Goal: Task Accomplishment & Management: Use online tool/utility

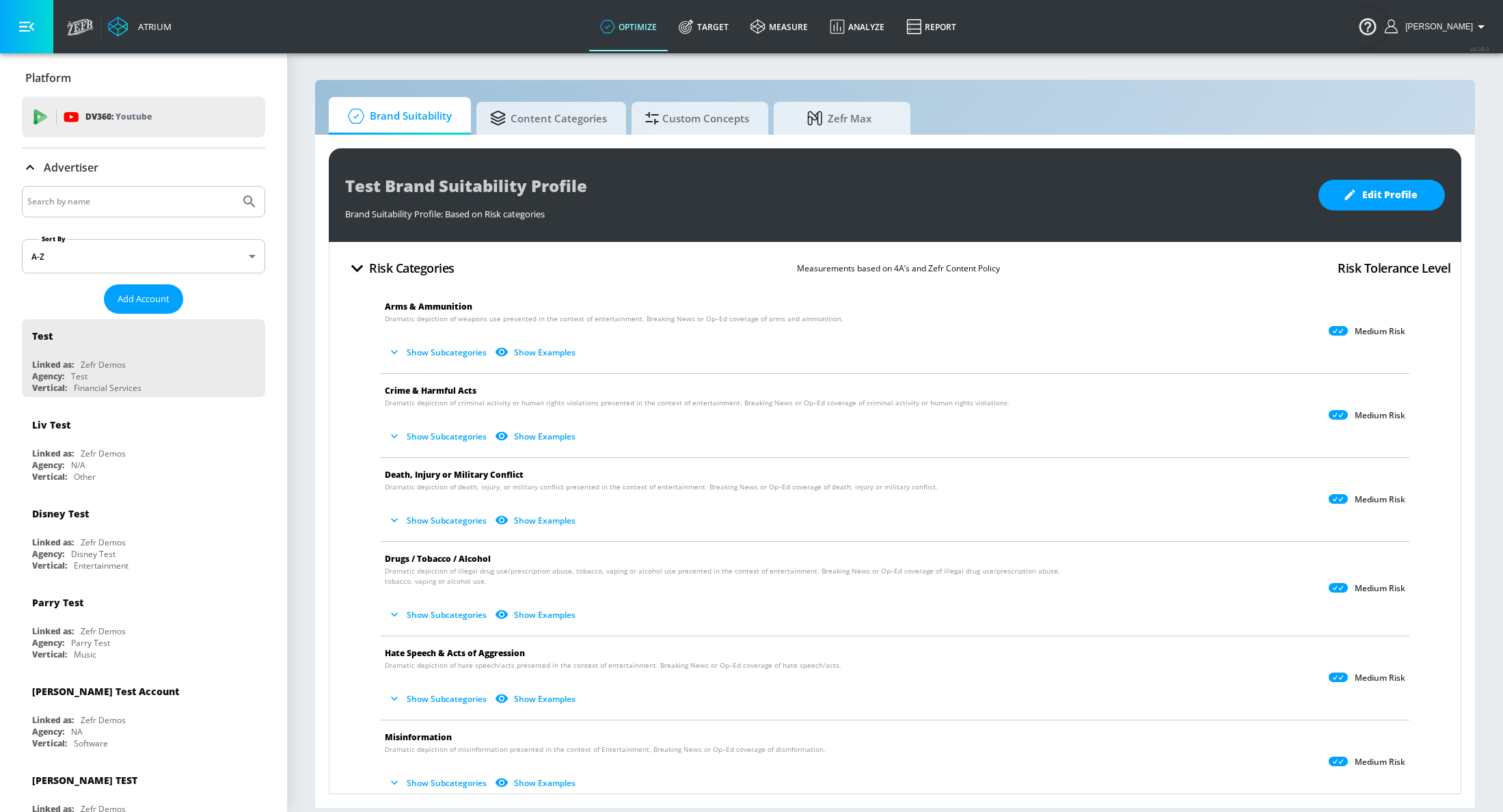
scroll to position [283, 0]
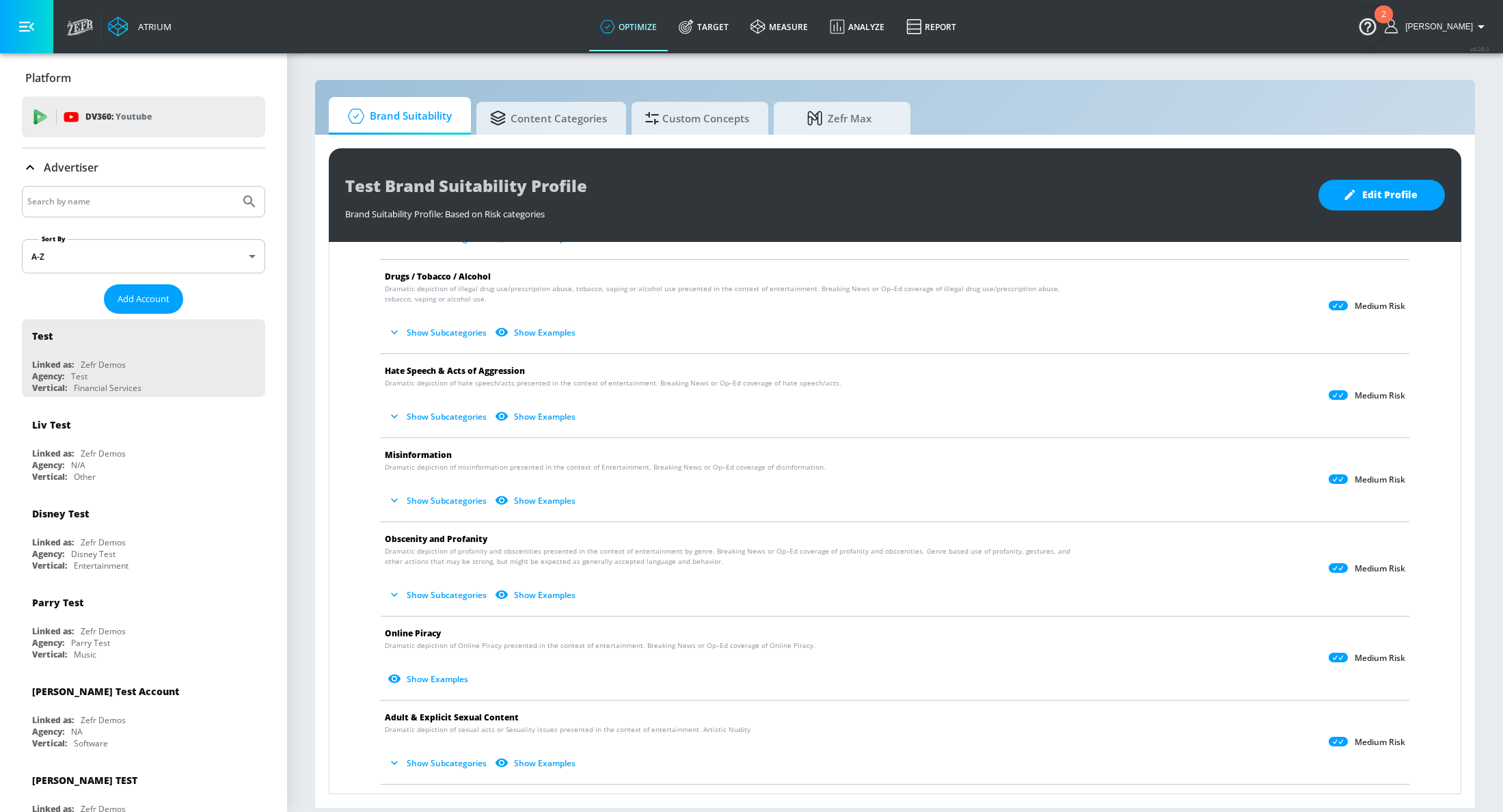
click at [653, 96] on div "Brand Suitability Content Categories Custom Concepts Zefr Max Test Brand Suitab…" at bounding box center [895, 444] width 1161 height 729
click at [658, 111] on div at bounding box center [654, 116] width 17 height 15
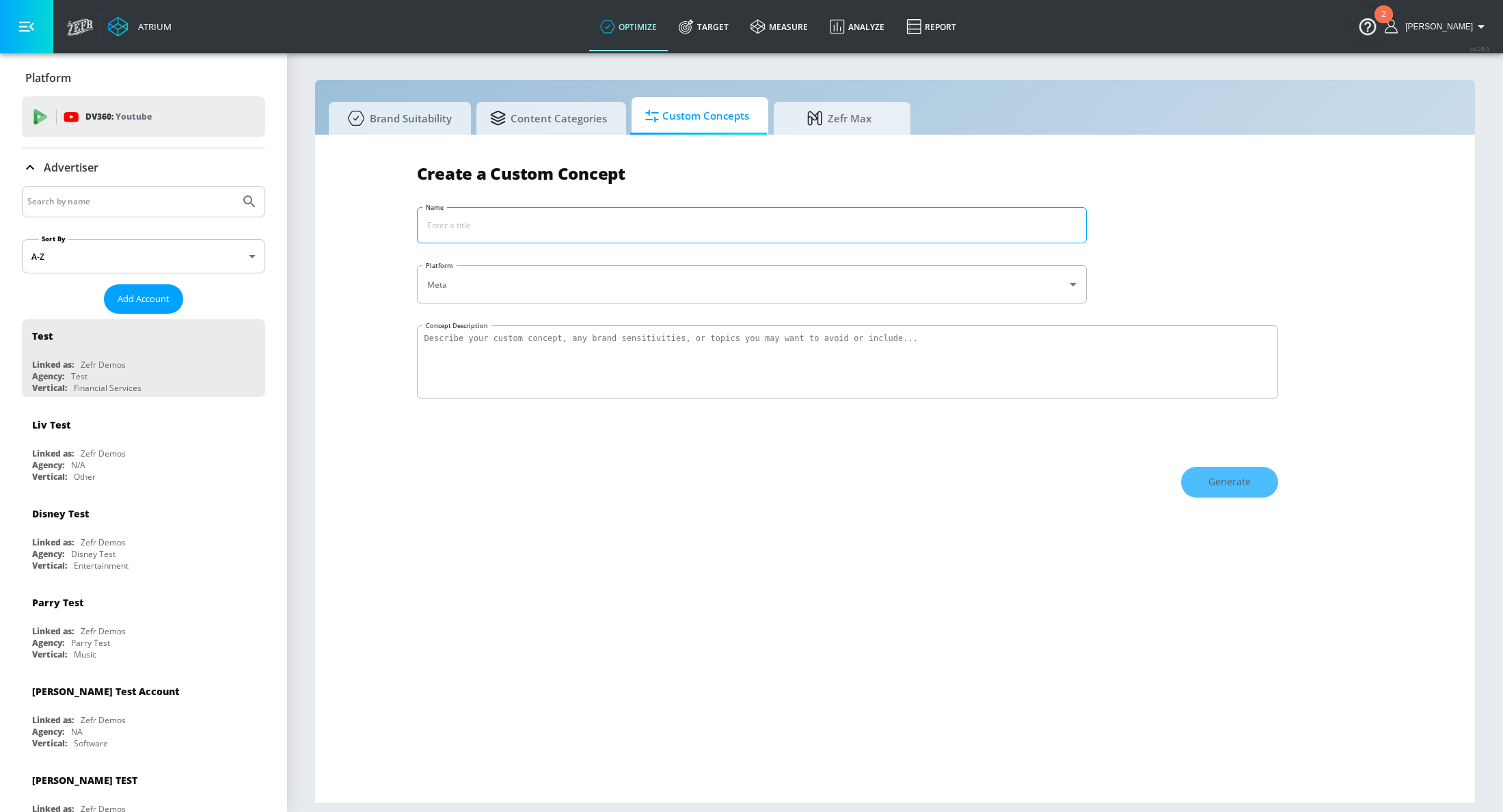
click at [551, 230] on input "Name" at bounding box center [752, 225] width 669 height 35
type input "Coke Exclusions"
type textarea "Safeguard coke from general brand and industry risks susch as pollution, health…"
click at [1227, 480] on span "Generate" at bounding box center [1229, 482] width 42 height 17
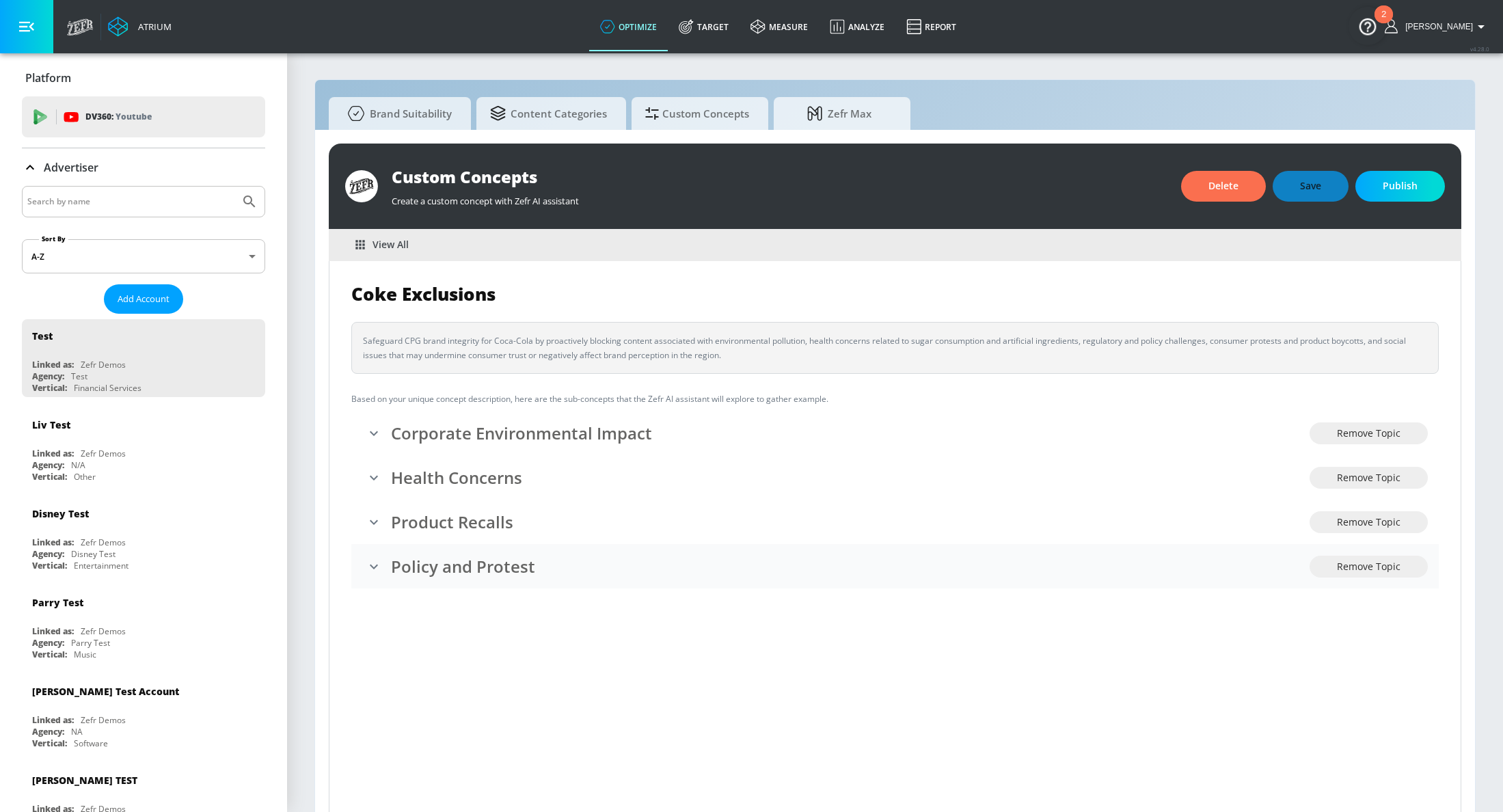
click at [486, 565] on h3 "Policy and Protest" at bounding box center [850, 566] width 919 height 22
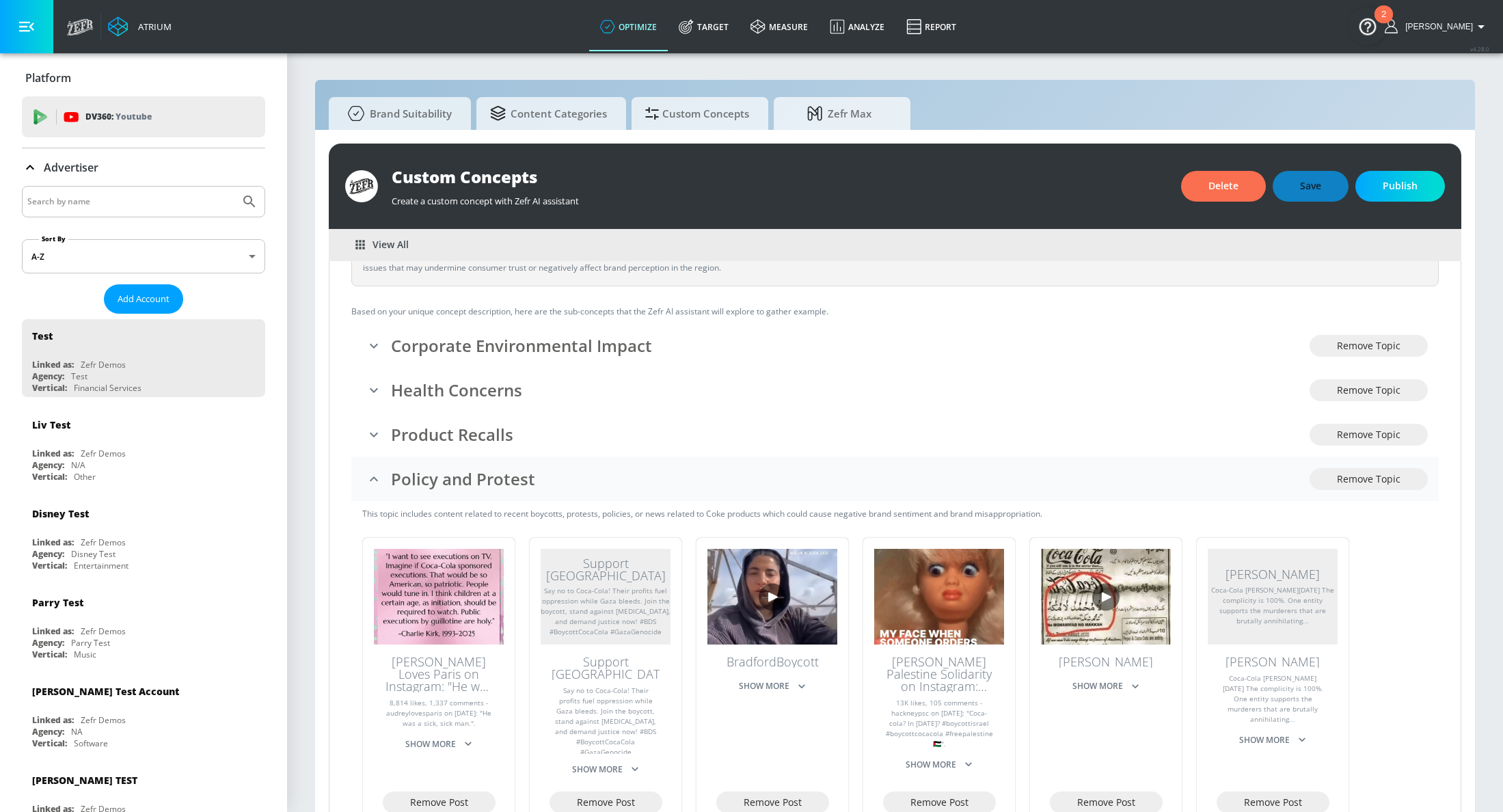
scroll to position [75, 0]
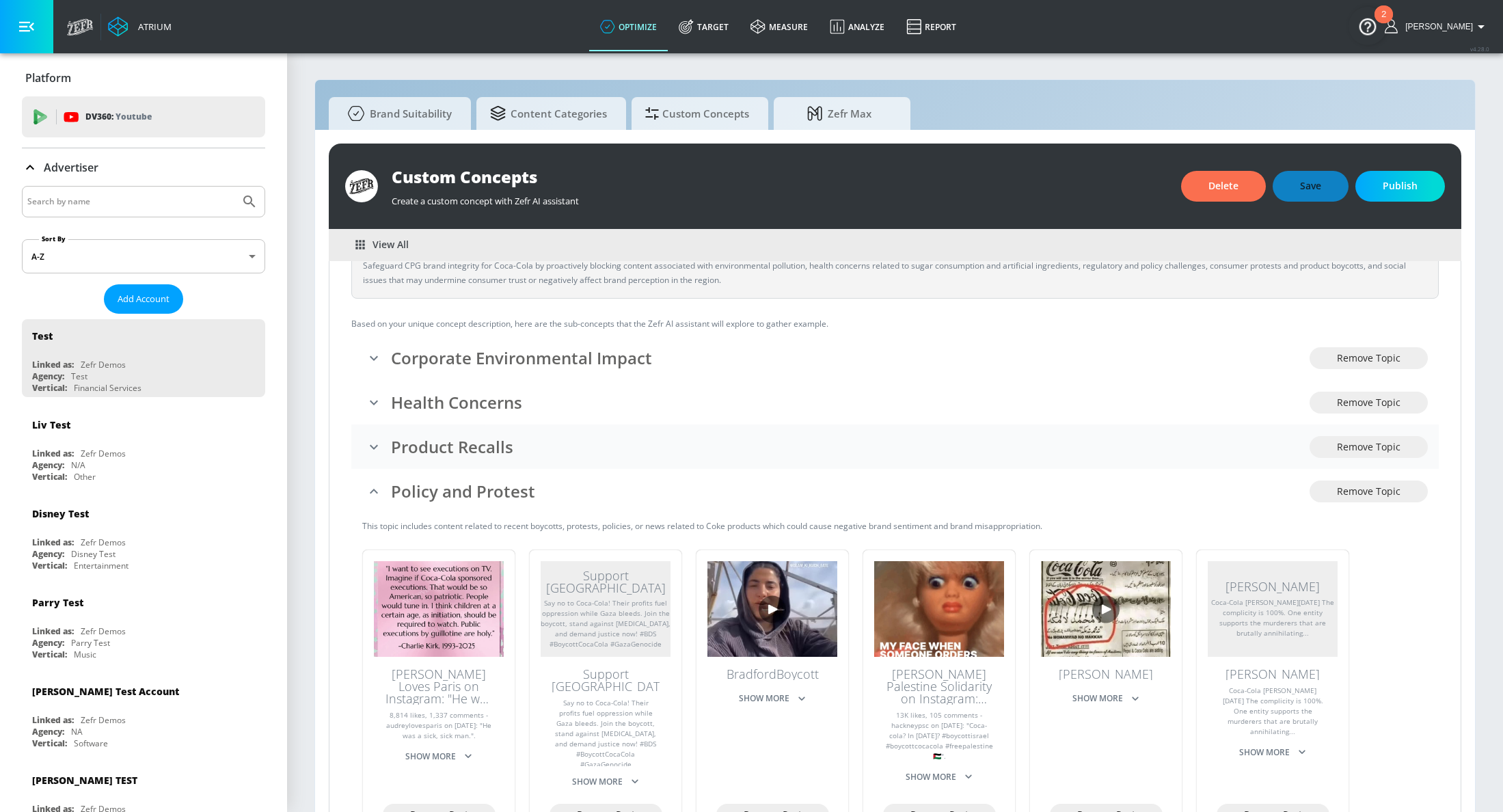
click at [474, 451] on h3 "Product Recalls" at bounding box center [850, 447] width 919 height 22
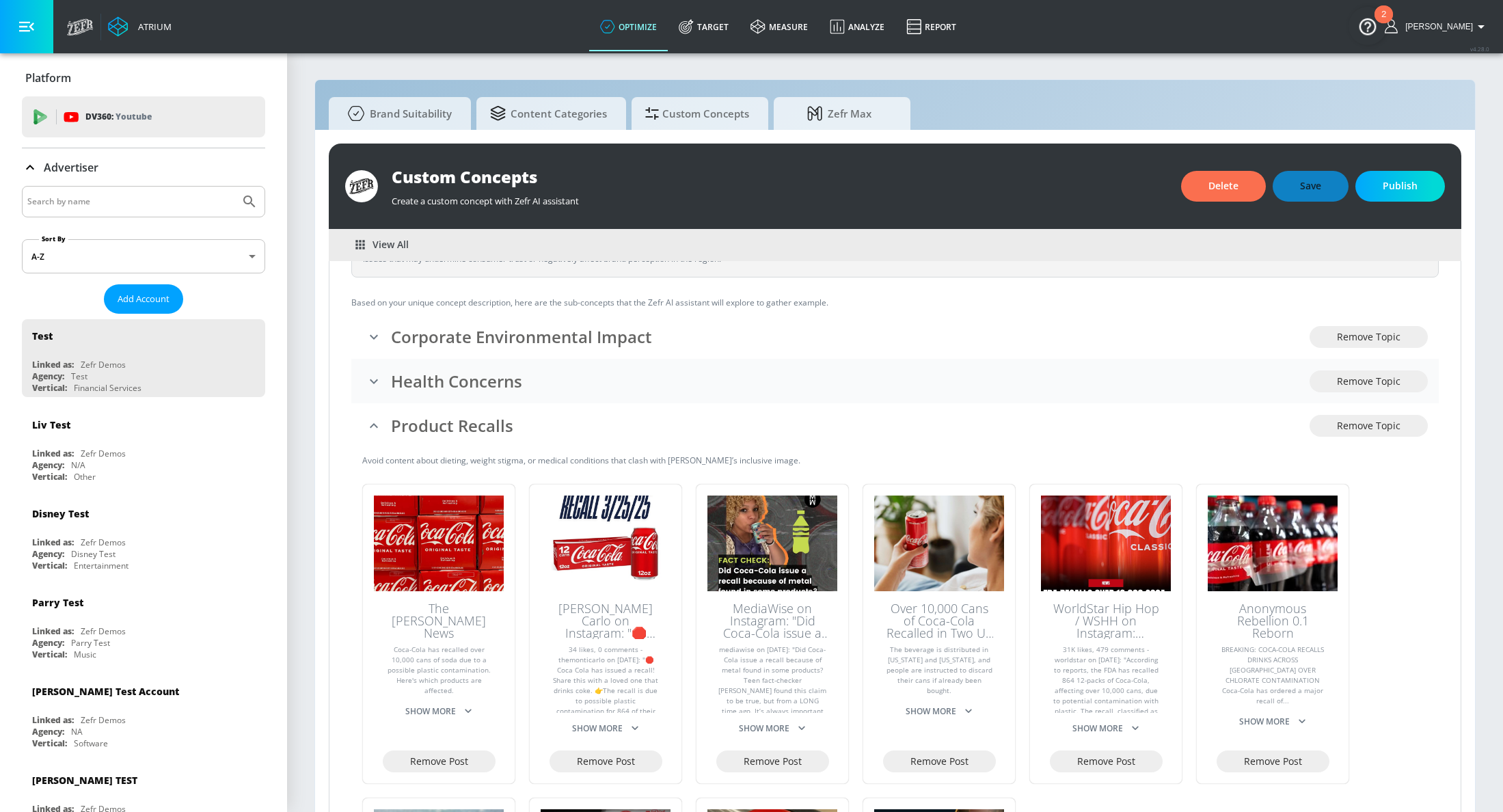
scroll to position [50, 0]
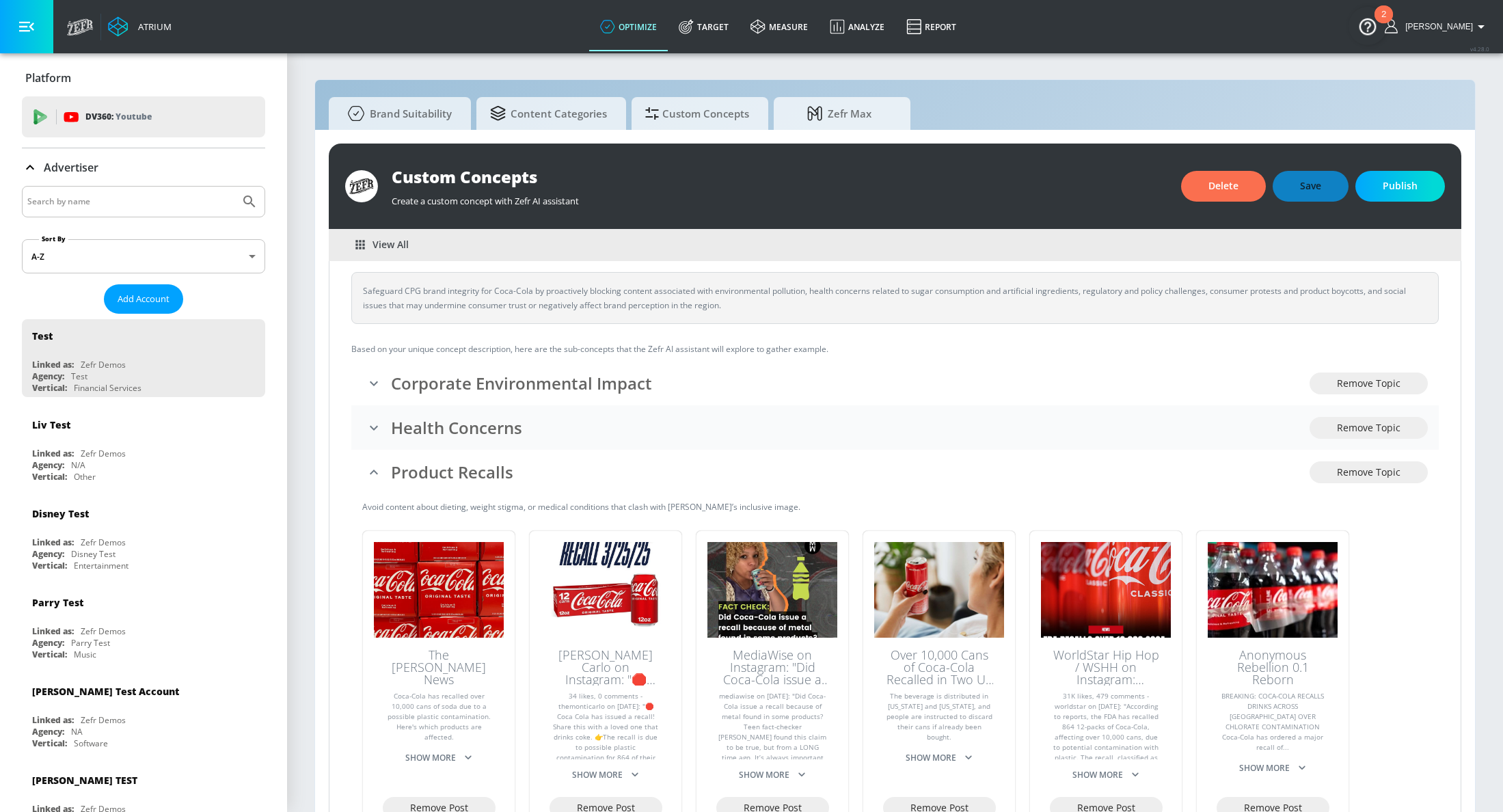
click at [458, 419] on h3 "Health Concerns" at bounding box center [850, 427] width 919 height 22
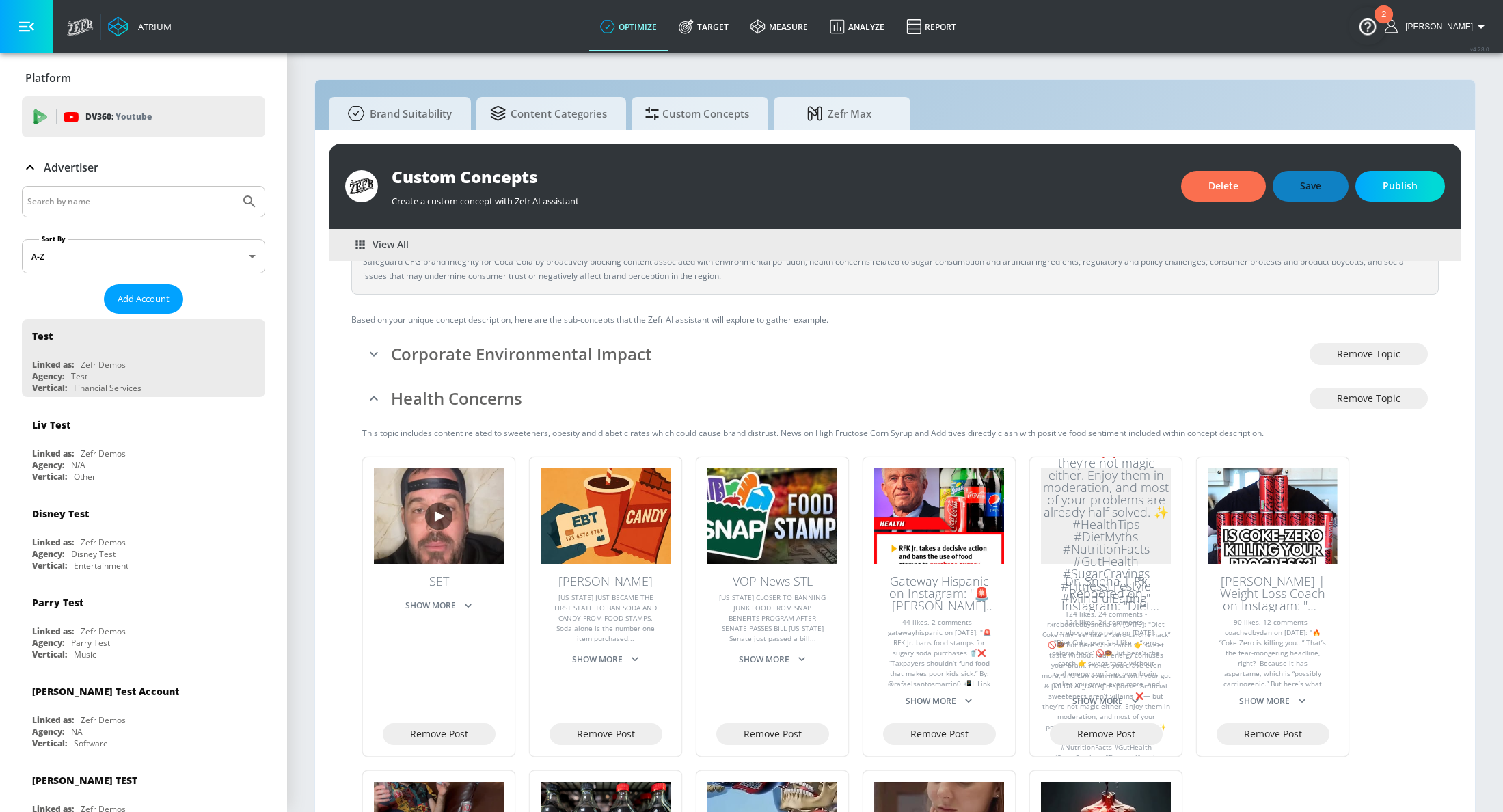
scroll to position [0, 0]
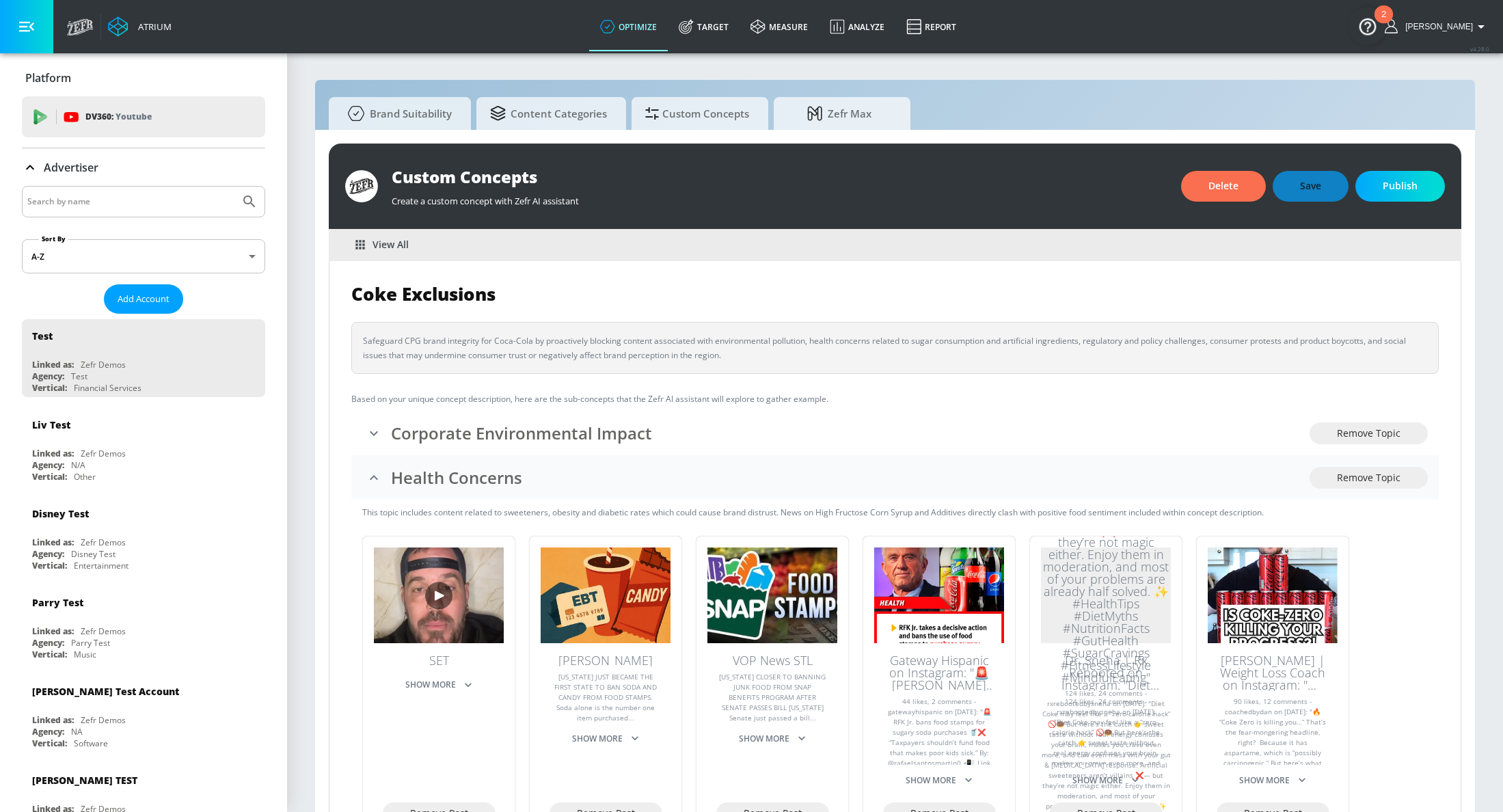
click at [433, 486] on h3 "Health Concerns" at bounding box center [850, 478] width 919 height 22
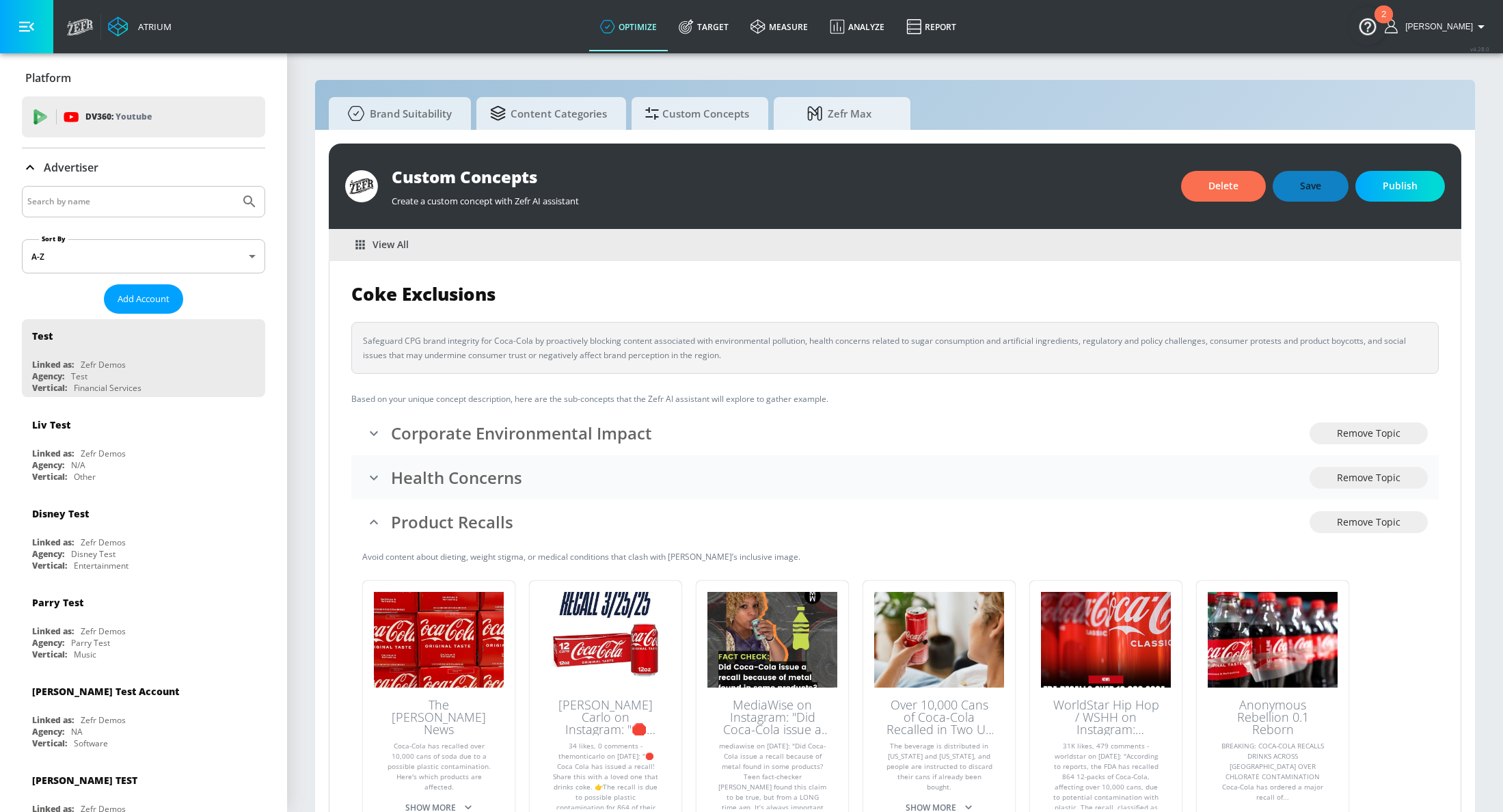
click at [406, 498] on li "Health Concerns Remove Topic" at bounding box center [895, 478] width 1087 height 45
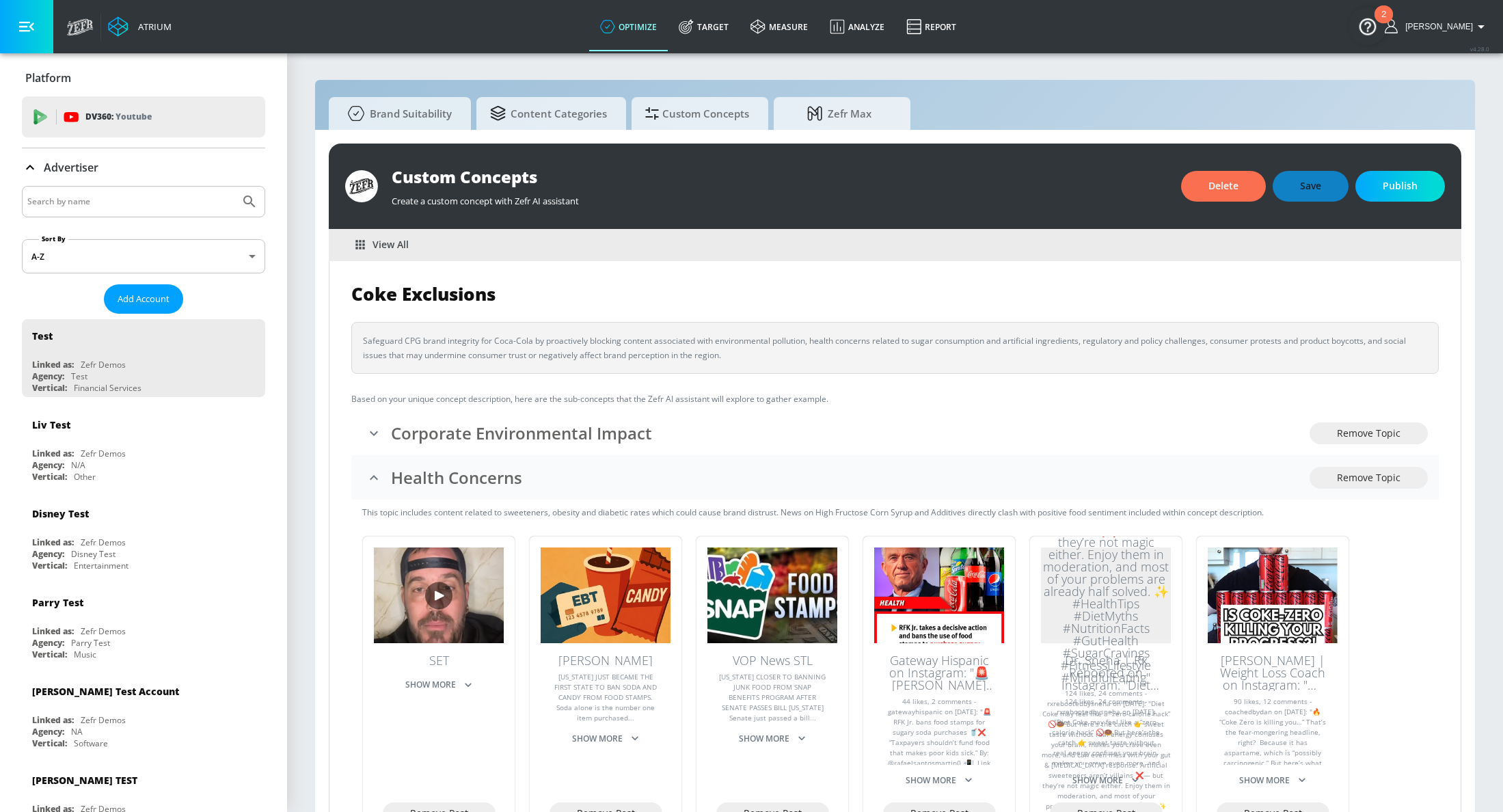
click at [407, 498] on li "Health Concerns Remove Topic" at bounding box center [895, 478] width 1087 height 45
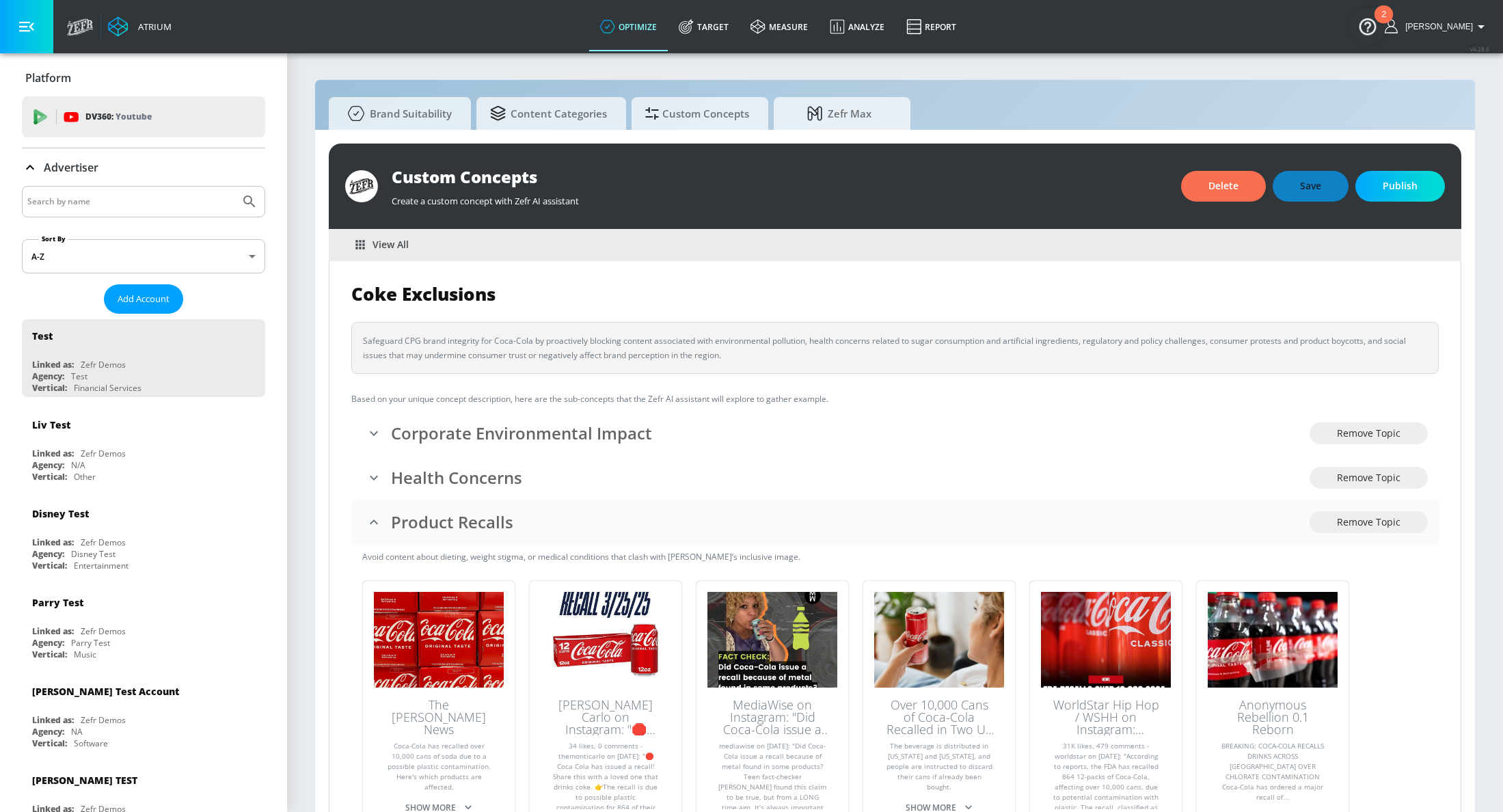
click at [396, 520] on h3 "Product Recalls" at bounding box center [850, 521] width 919 height 22
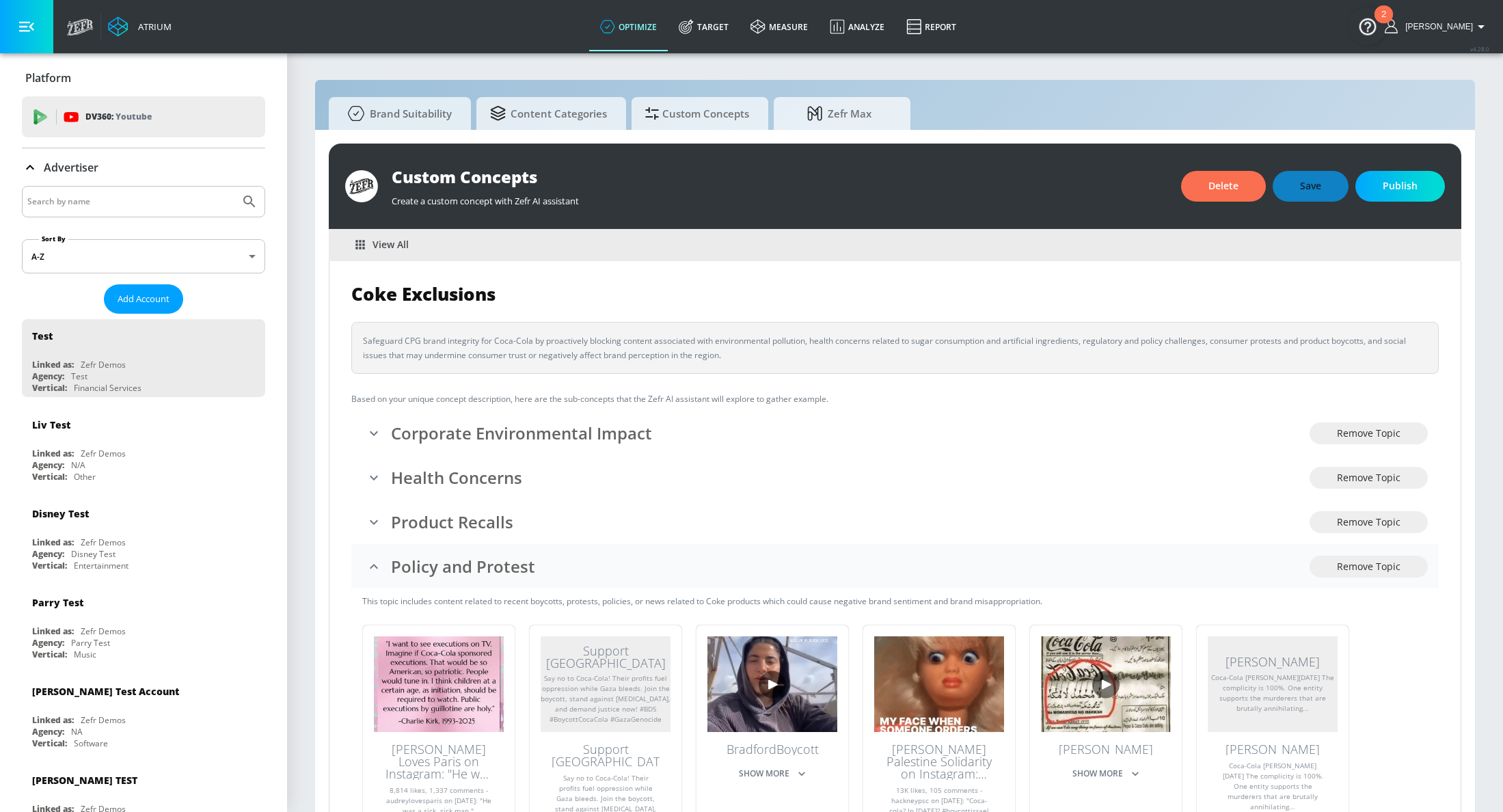
click at [385, 548] on li "Policy and Protest Remove Topic" at bounding box center [895, 567] width 1087 height 45
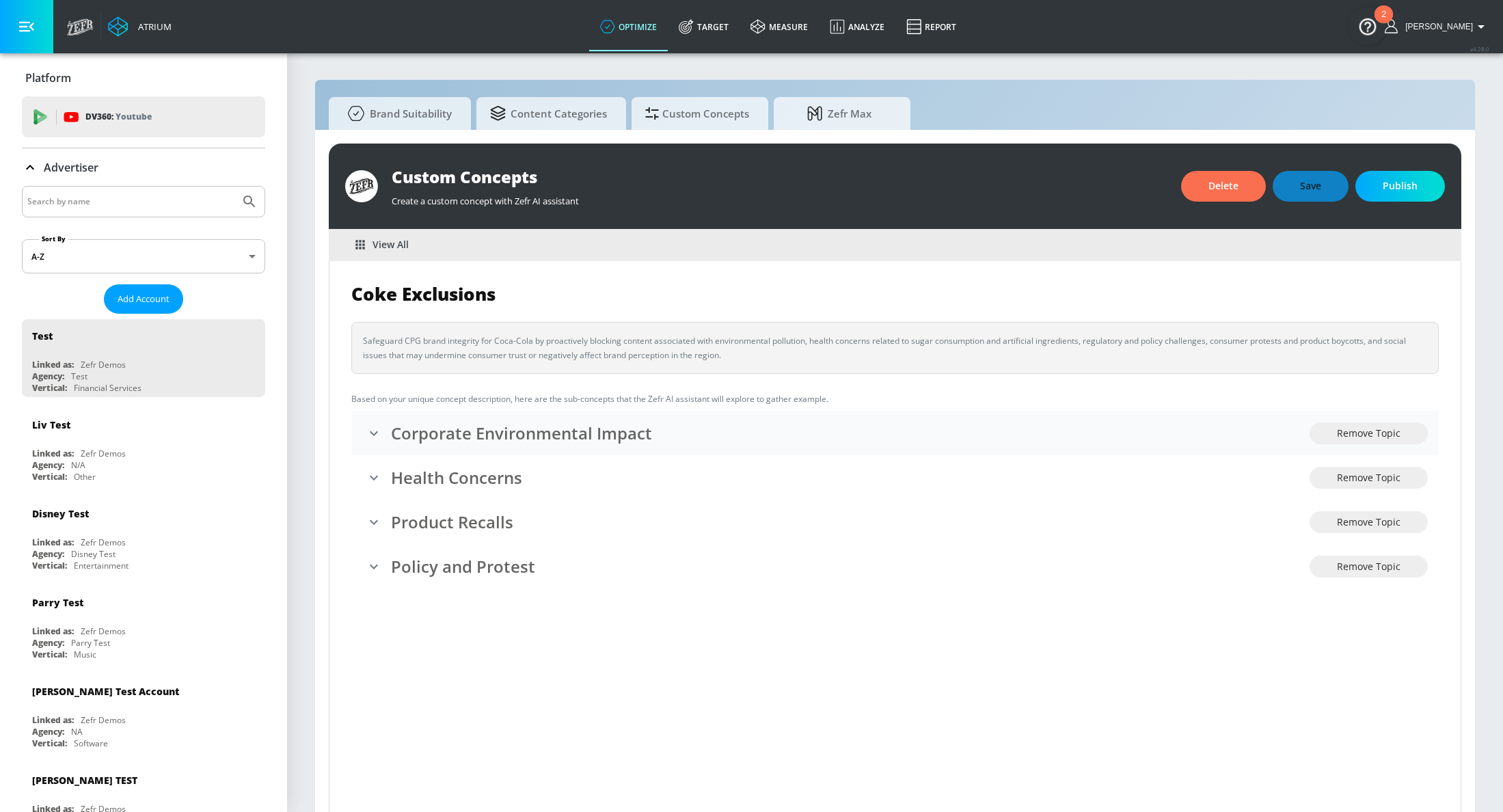
click at [409, 433] on h3 "Corporate Environmental Impact" at bounding box center [850, 433] width 919 height 22
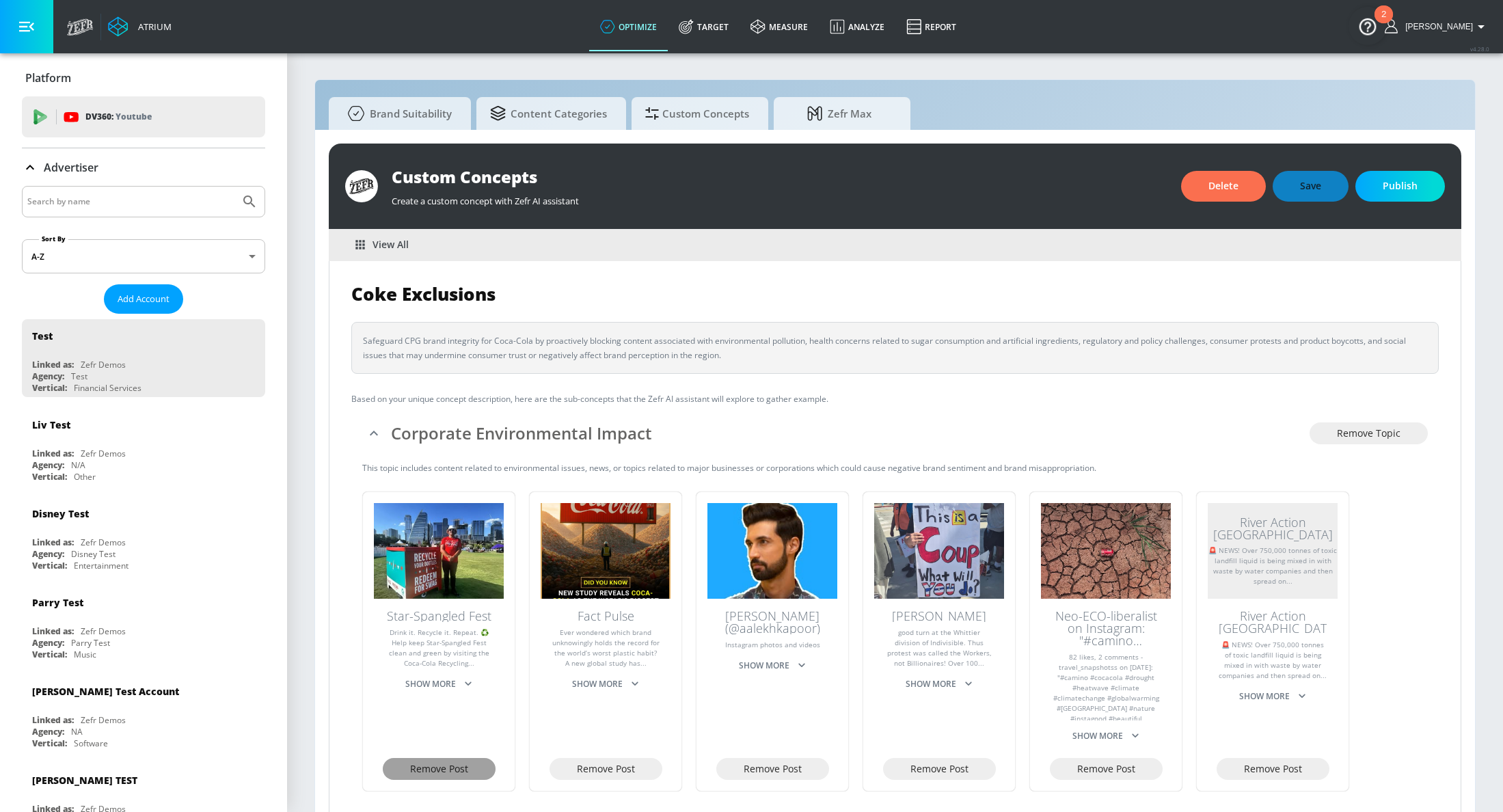
click at [416, 762] on span "Remove Post" at bounding box center [439, 769] width 58 height 17
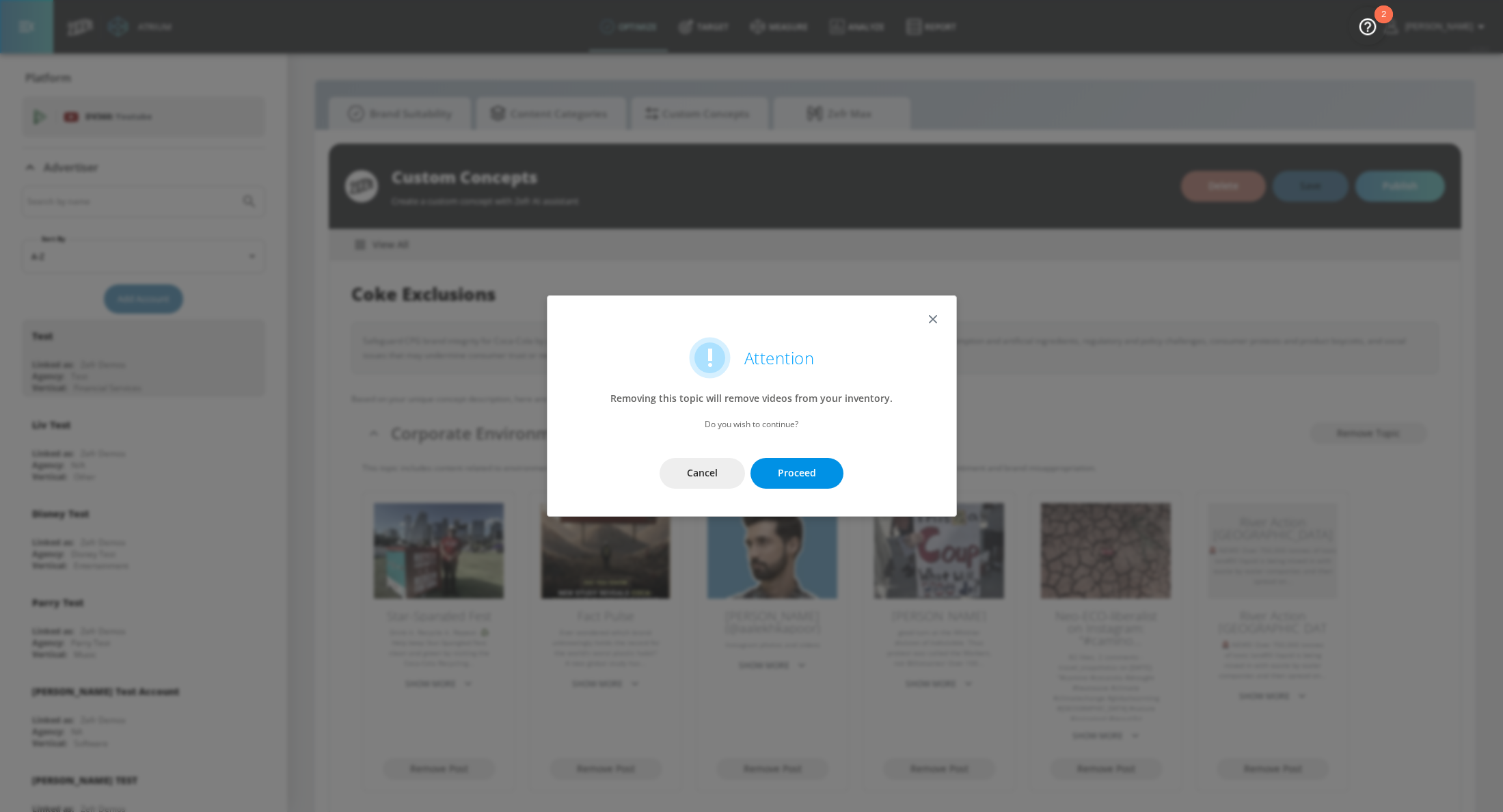
click at [772, 482] on button "Proceed" at bounding box center [797, 473] width 93 height 31
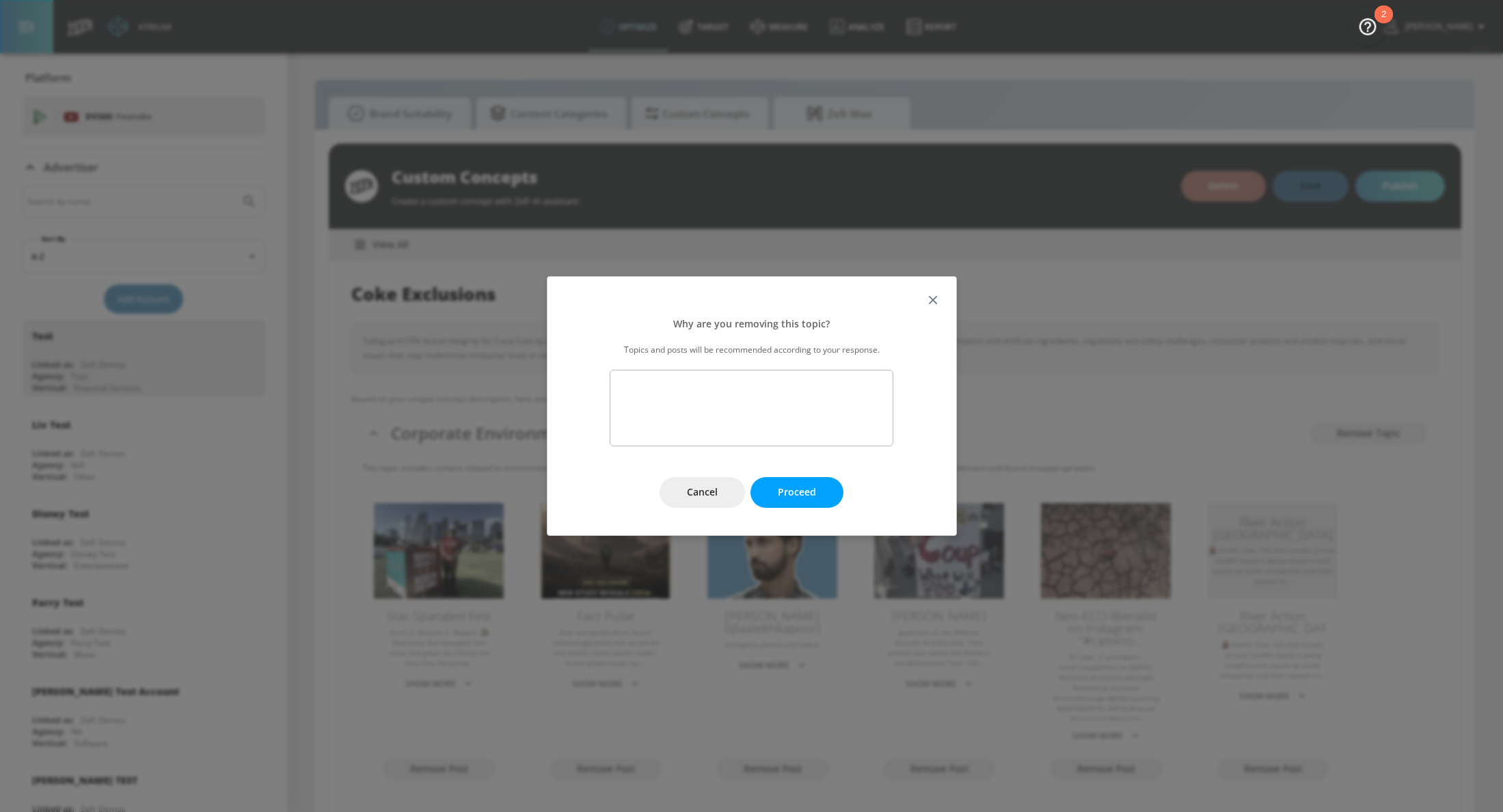
click at [740, 424] on textarea at bounding box center [752, 408] width 283 height 76
type textarea "THis content refers to a positive corporate enviormental impact. I am only conc…"
click at [781, 487] on span "Proceed" at bounding box center [797, 492] width 38 height 17
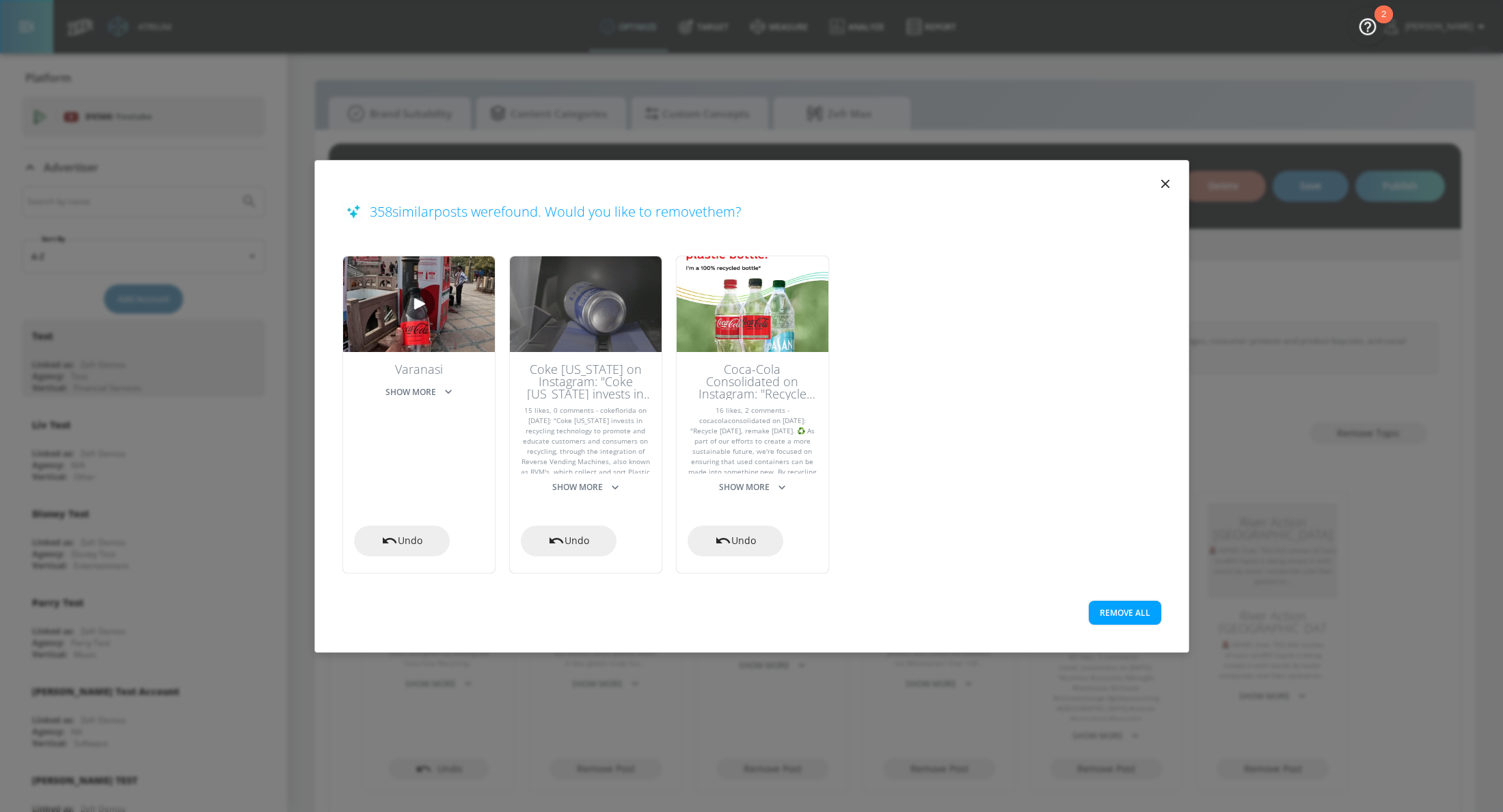
click at [1145, 619] on button "Remove All" at bounding box center [1125, 613] width 72 height 24
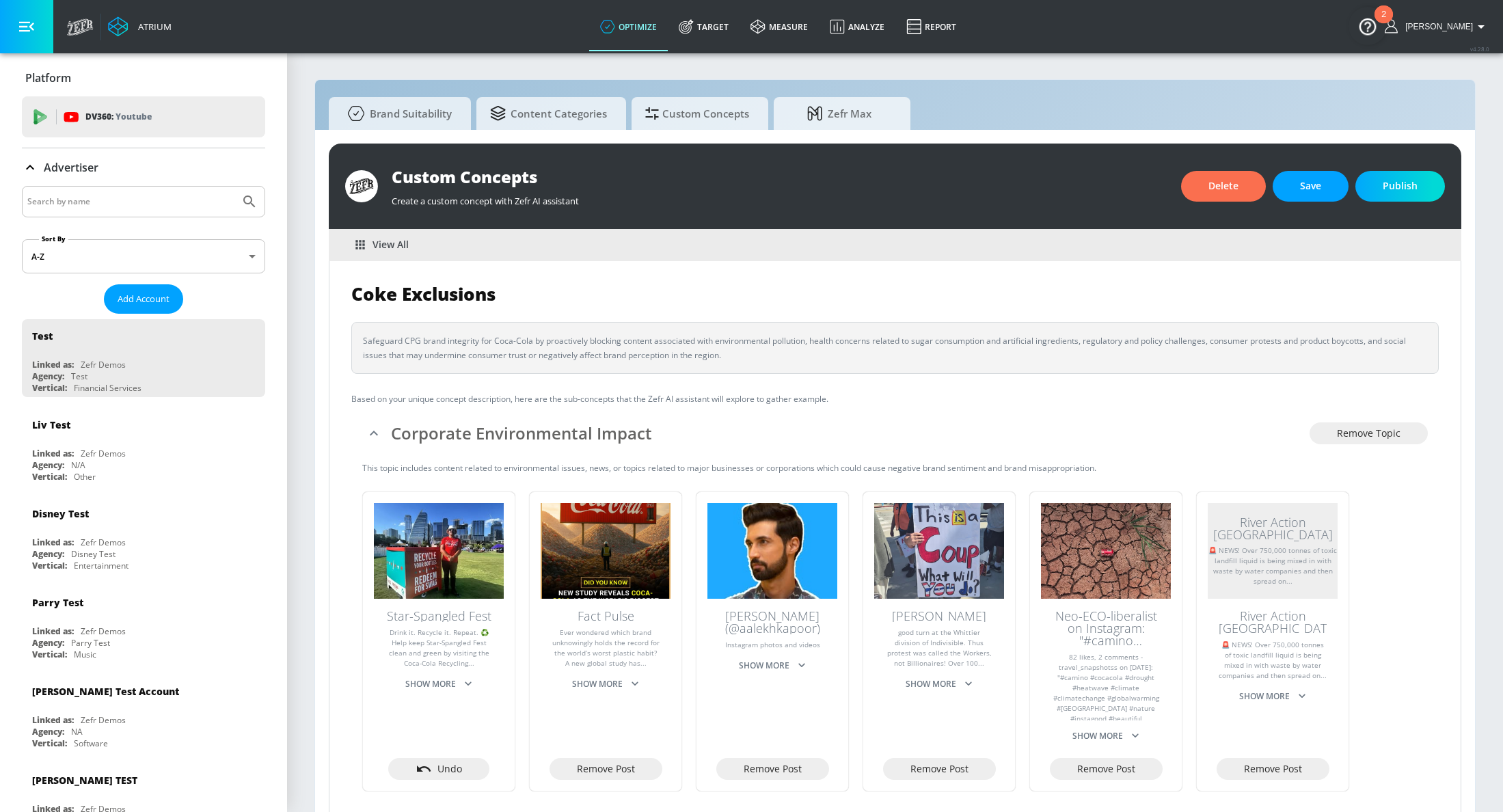
click at [1369, 201] on div "Custom Concepts Create a custom concept with Zefr AI assistant Delete Save Publ…" at bounding box center [895, 185] width 1133 height 85
click at [1372, 197] on button "Publish" at bounding box center [1400, 186] width 89 height 31
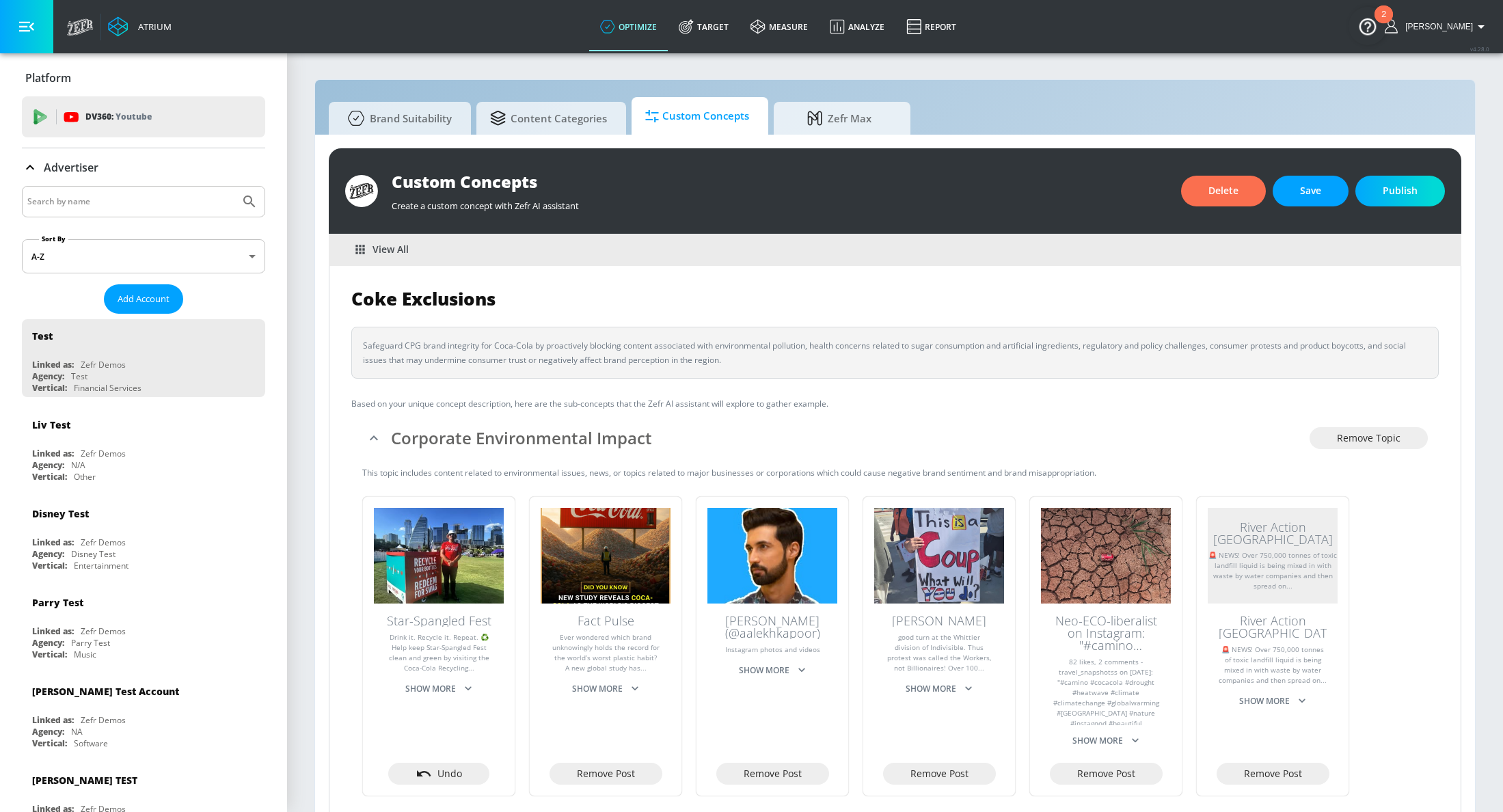
click at [666, 117] on span "Custom Concepts" at bounding box center [697, 115] width 104 height 33
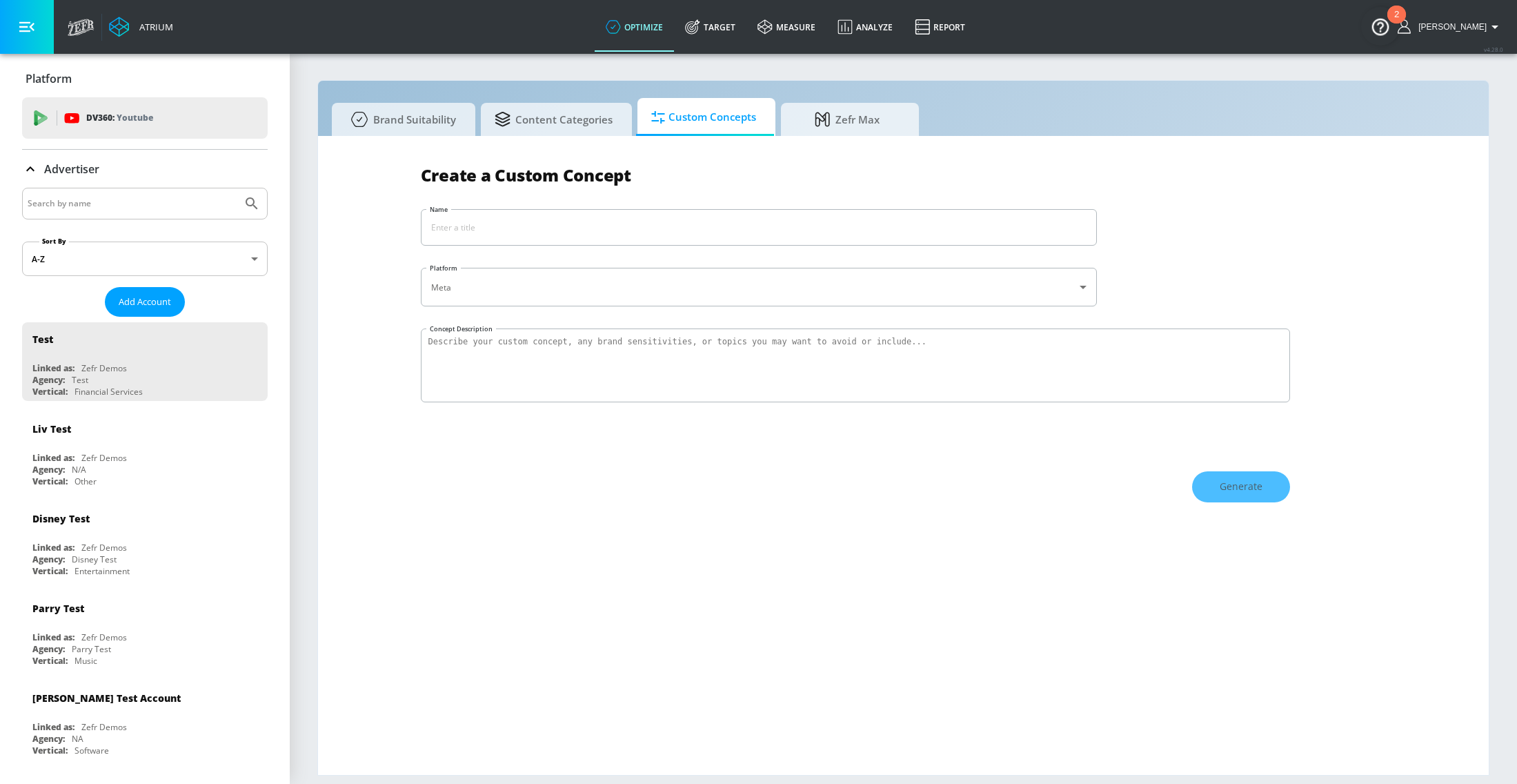
click at [392, 224] on div "Create a Custom Concept Name ​ Platform Meta meta ​ Concept Description Generate" at bounding box center [903, 455] width 1171 height 639
click at [482, 215] on input "Name" at bounding box center [759, 227] width 675 height 35
type input "Coke Exclusions"
click at [464, 334] on textarea "Concept Description" at bounding box center [856, 365] width 869 height 74
click at [660, 339] on textarea "Concept Description" at bounding box center [856, 365] width 869 height 74
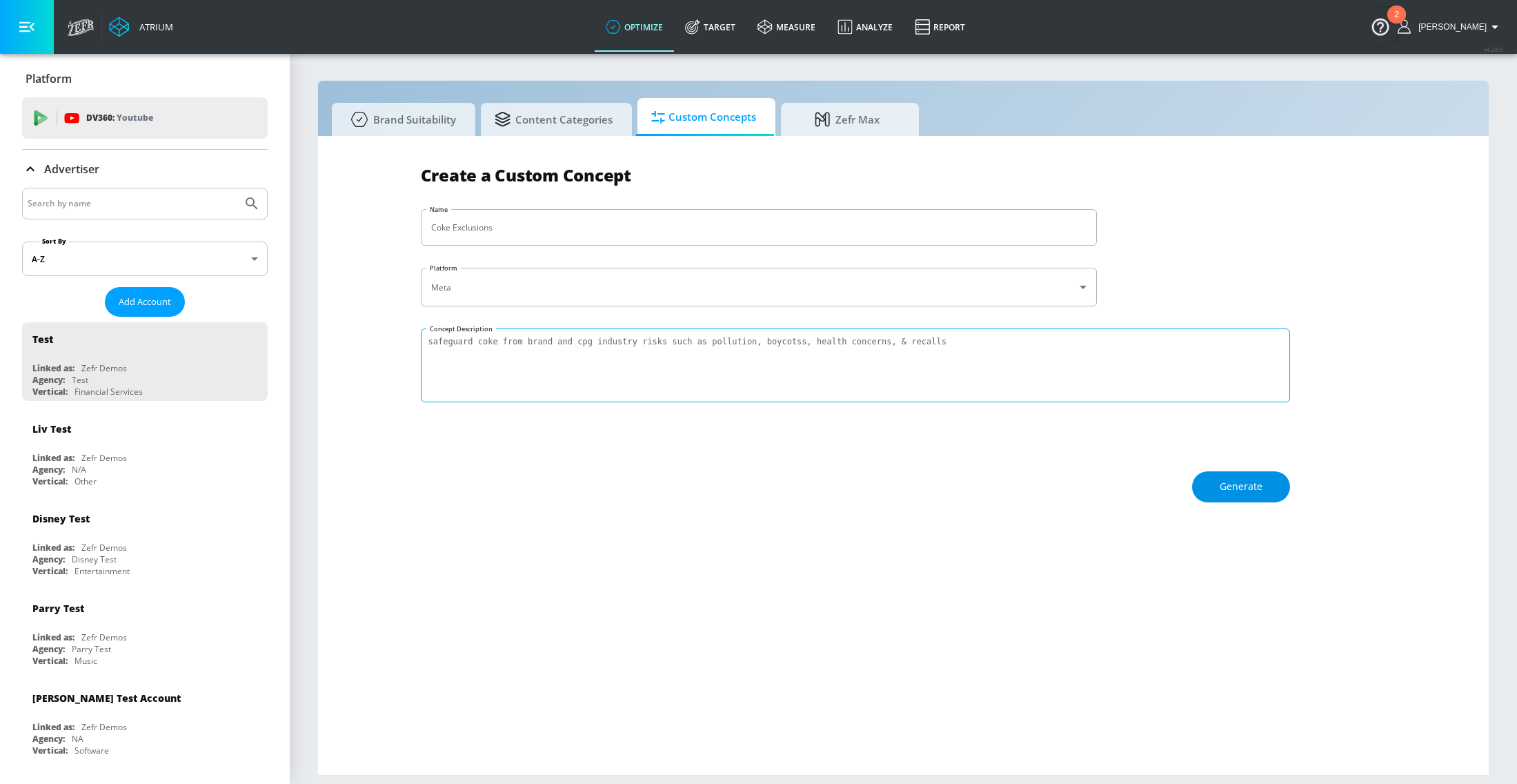
type textarea "safeguard coke from brand and cpg industry risks such as pollution, boycotss, h…"
click at [1248, 484] on span "Generate" at bounding box center [1241, 486] width 43 height 17
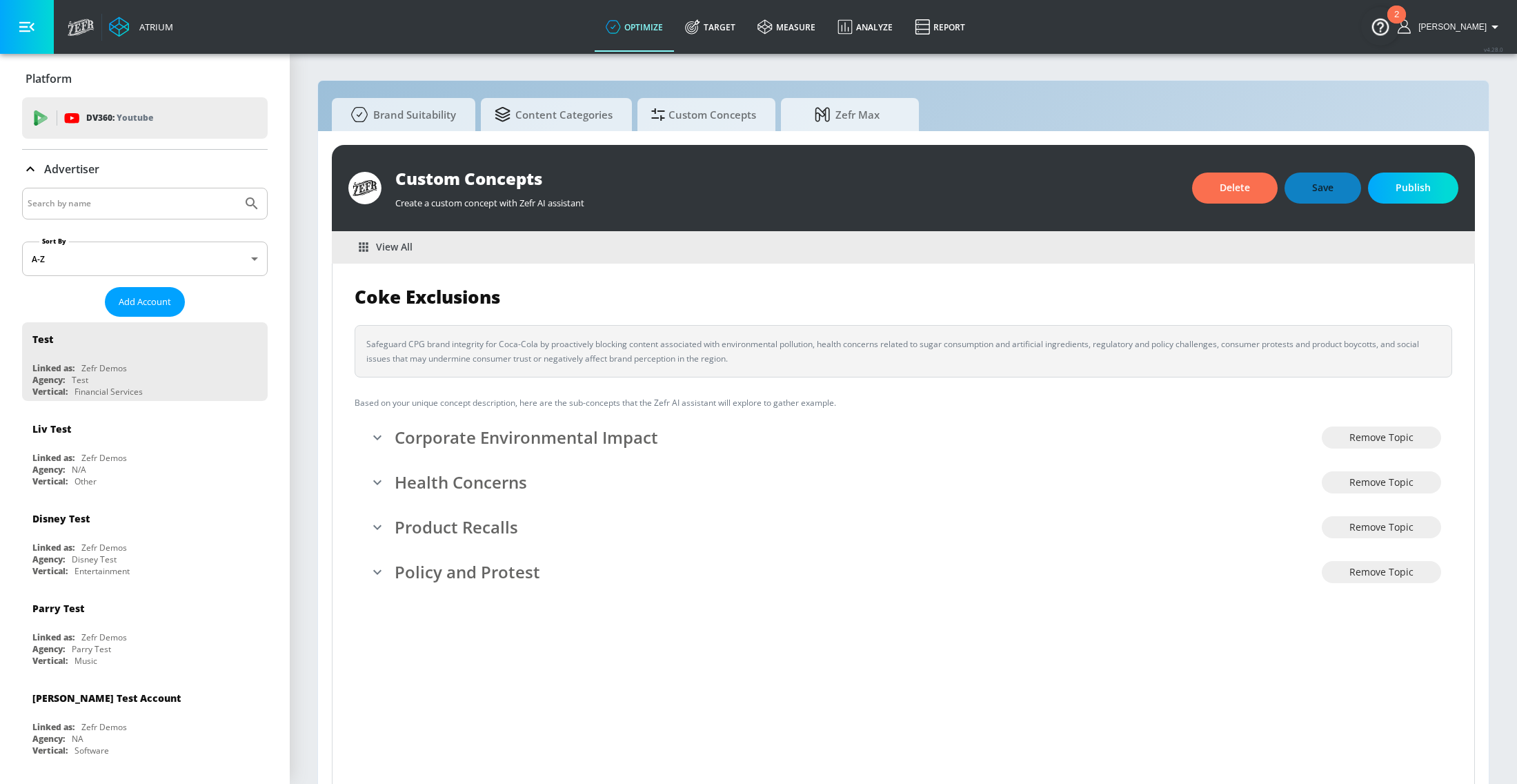
scroll to position [16, 0]
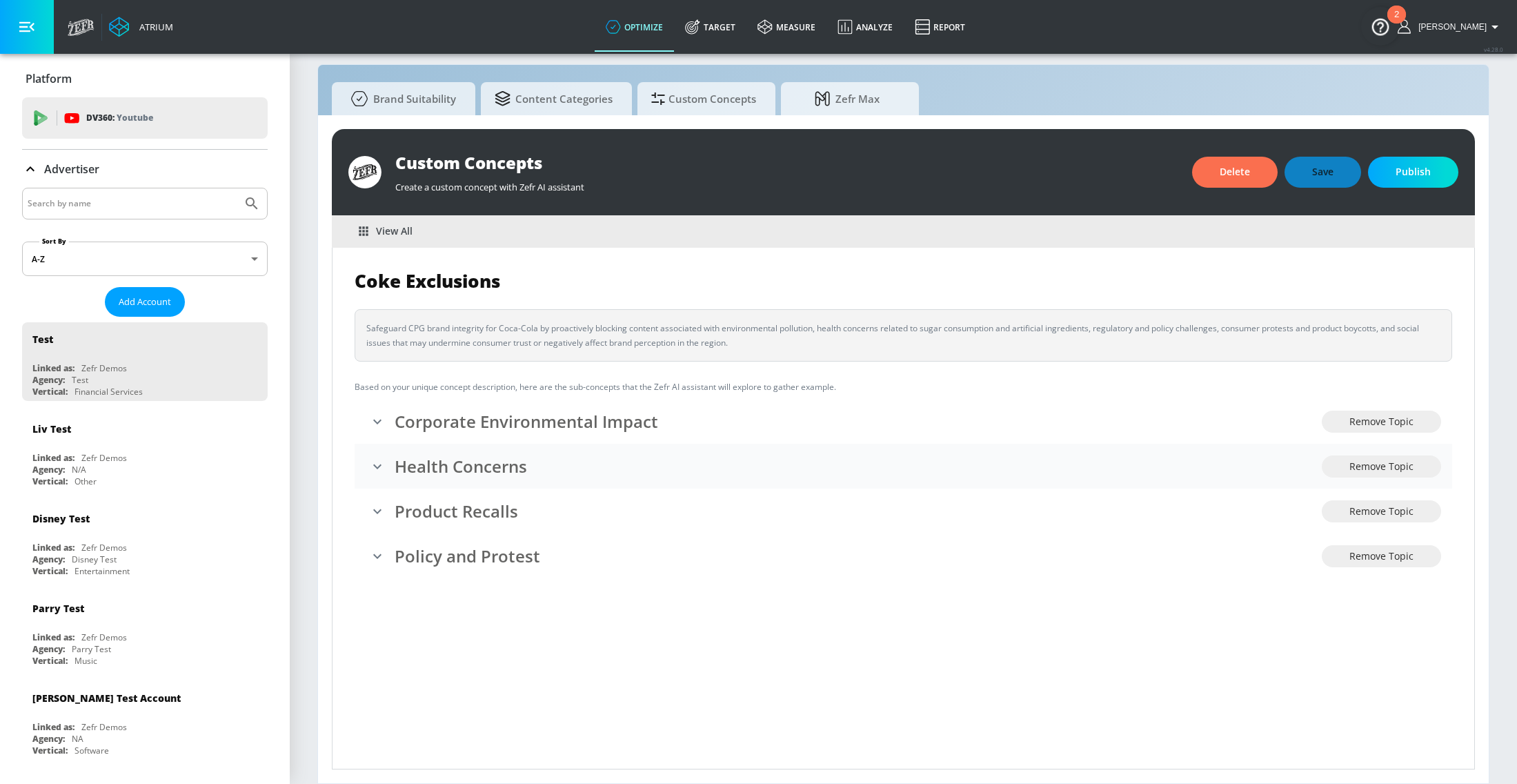
click at [386, 464] on button "expand" at bounding box center [377, 466] width 23 height 23
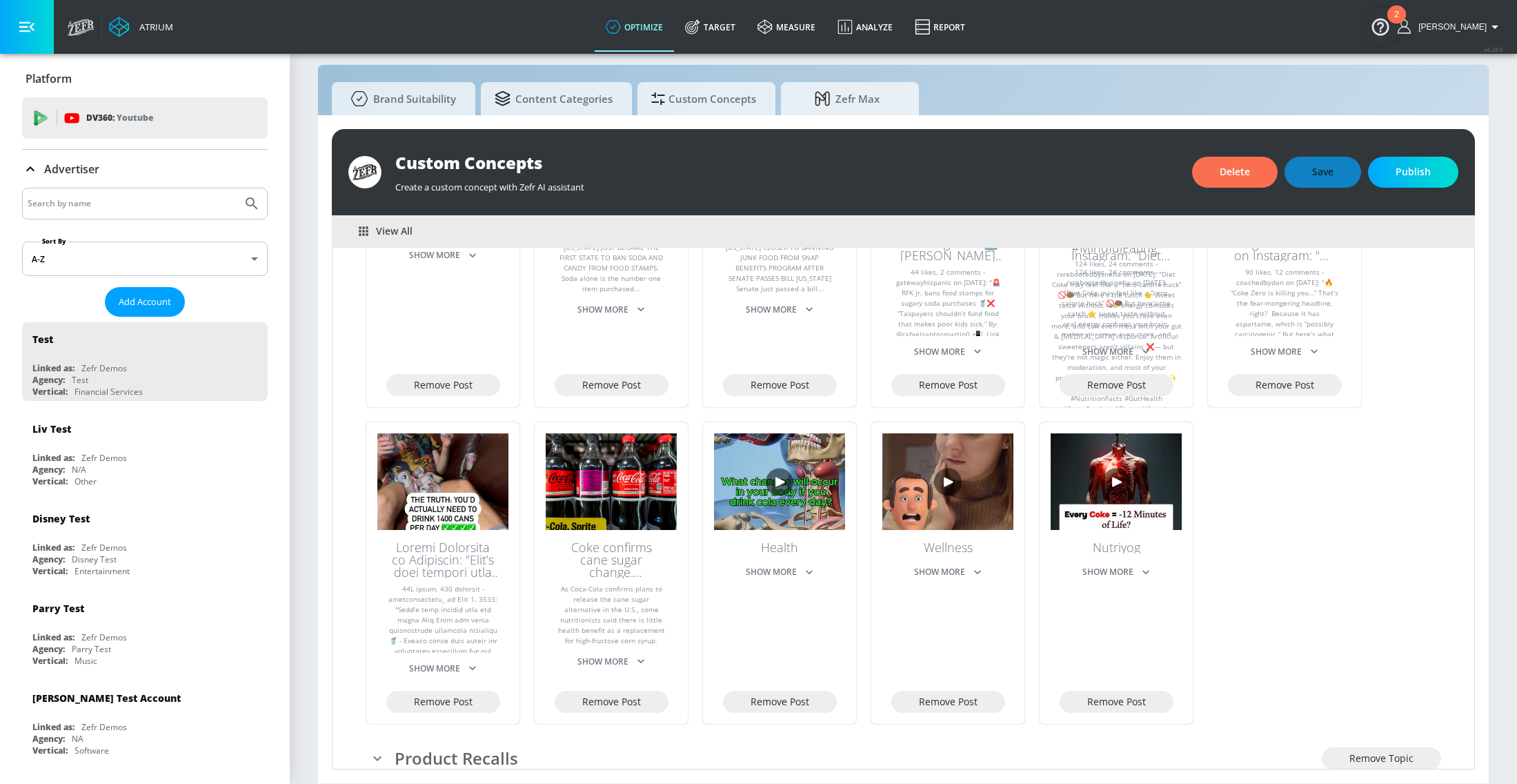
scroll to position [504, 0]
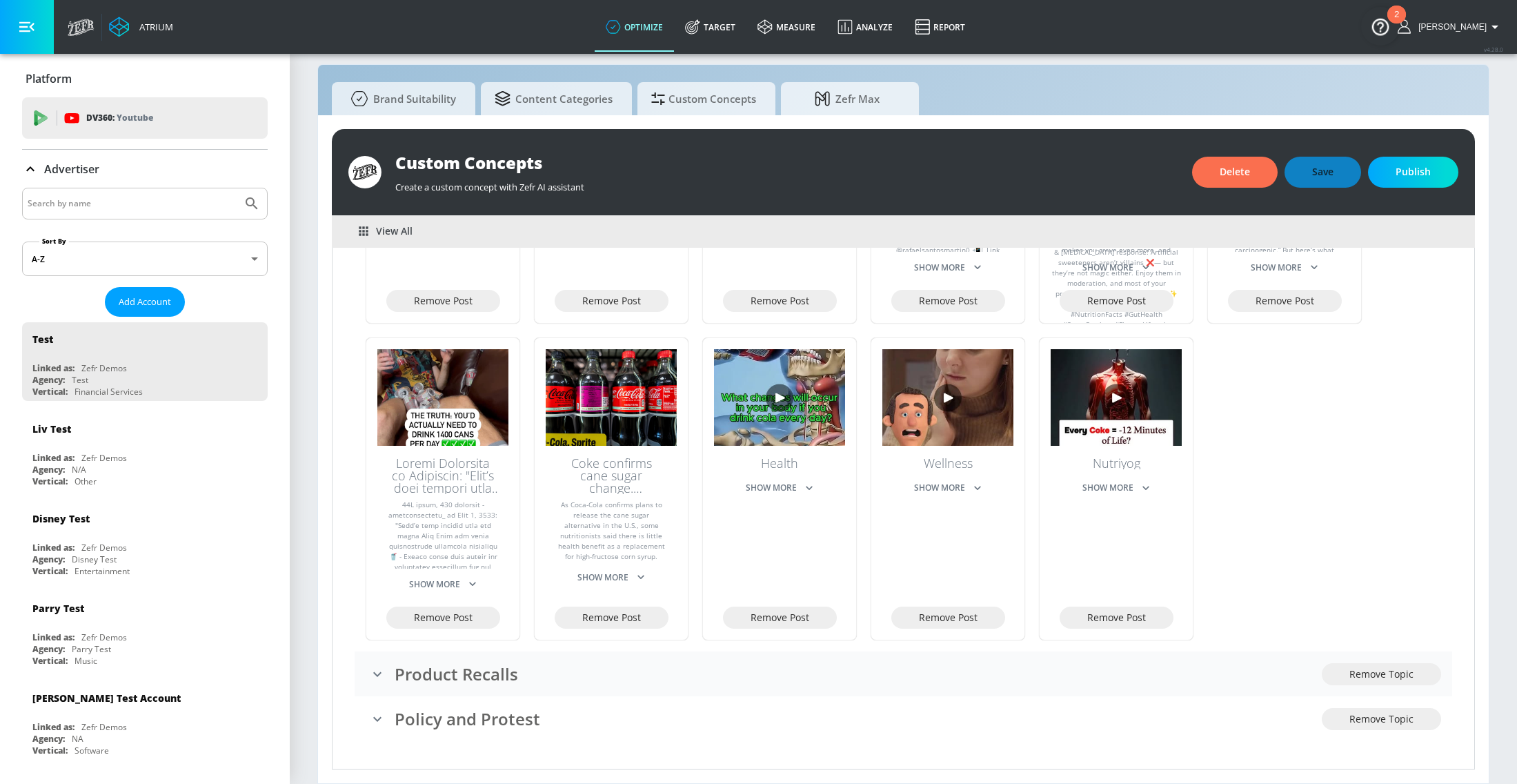
click at [396, 662] on h3 "Product Recalls" at bounding box center [858, 673] width 927 height 22
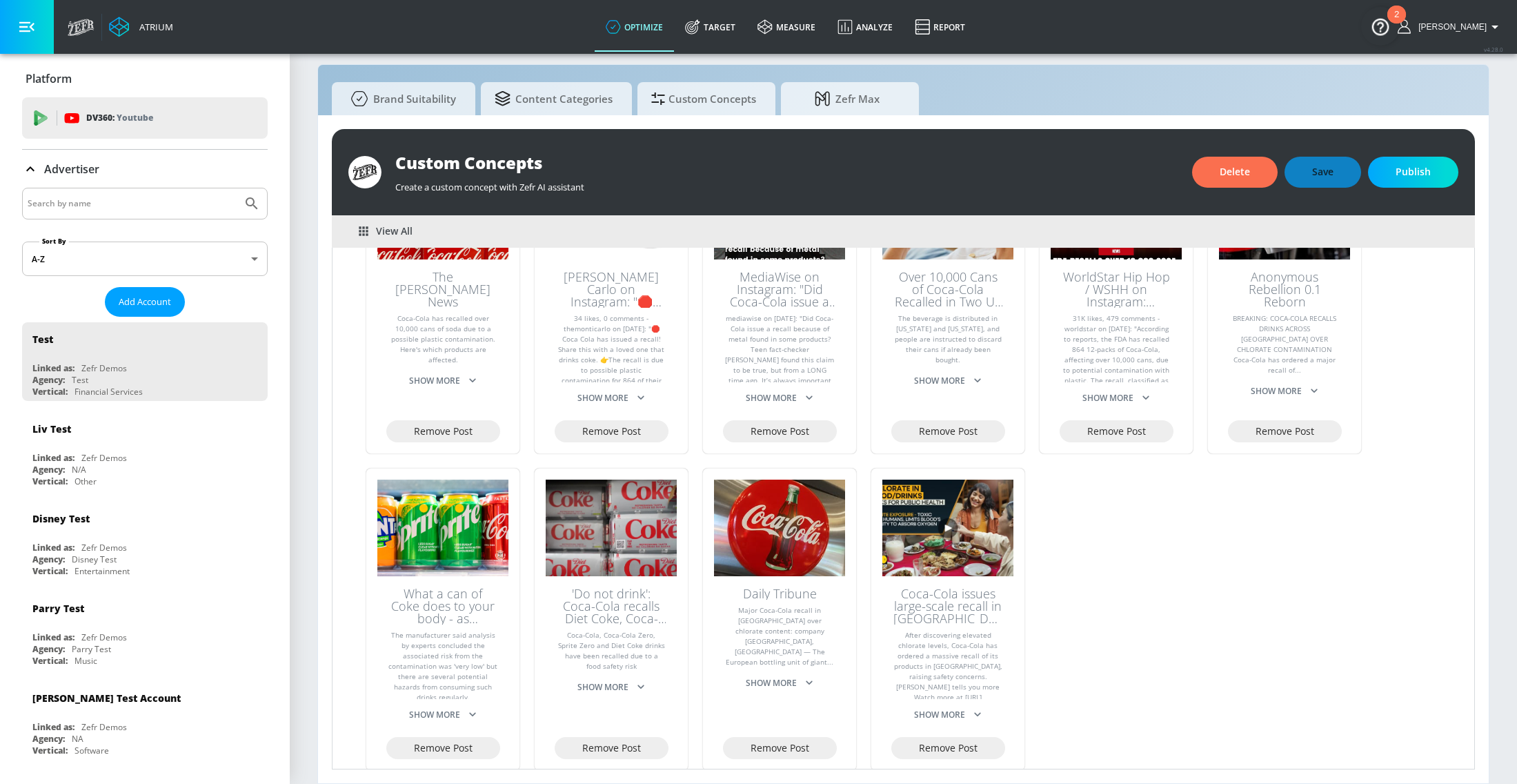
scroll to position [1171, 0]
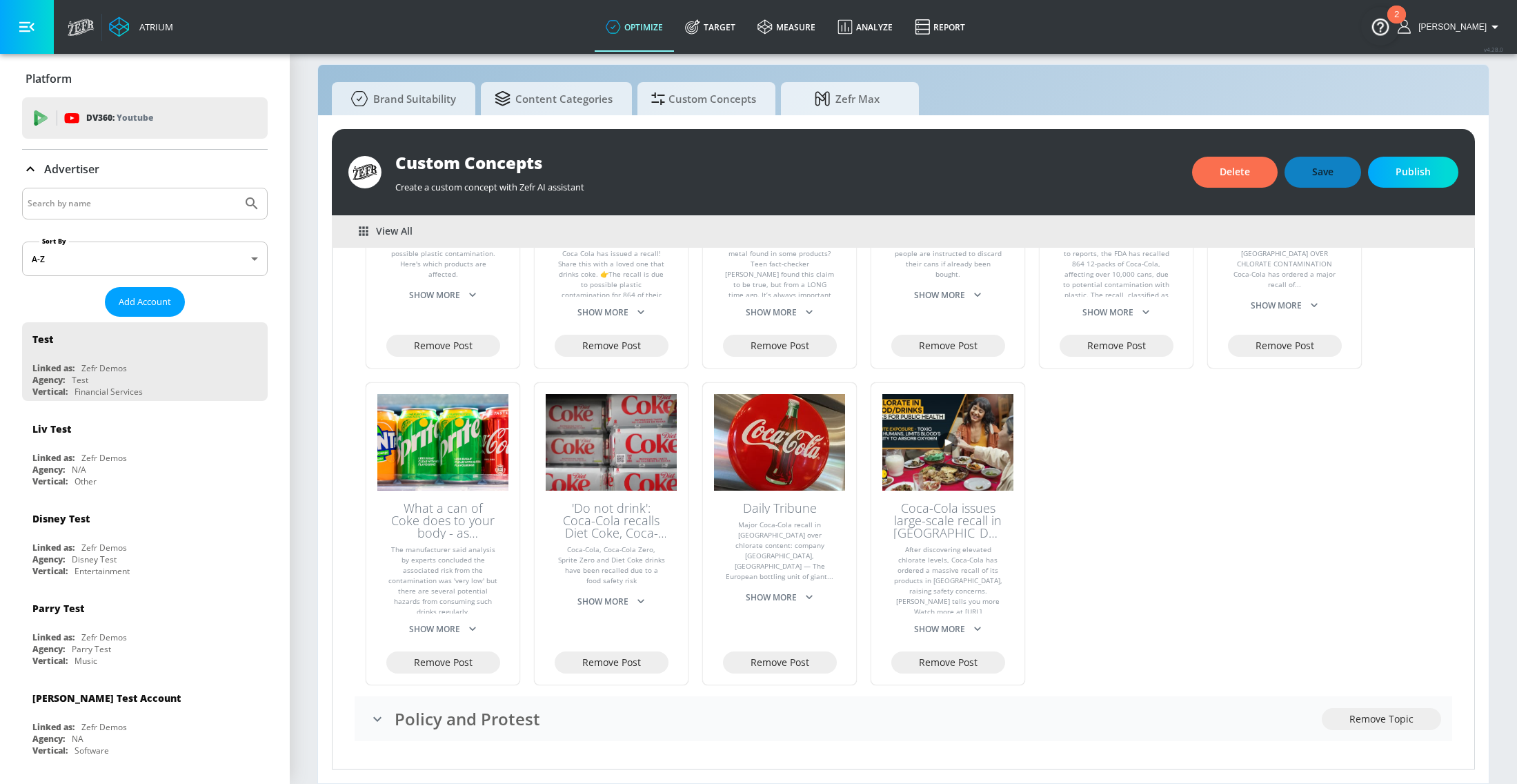
click at [399, 713] on h3 "Policy and Protest" at bounding box center [858, 718] width 927 height 22
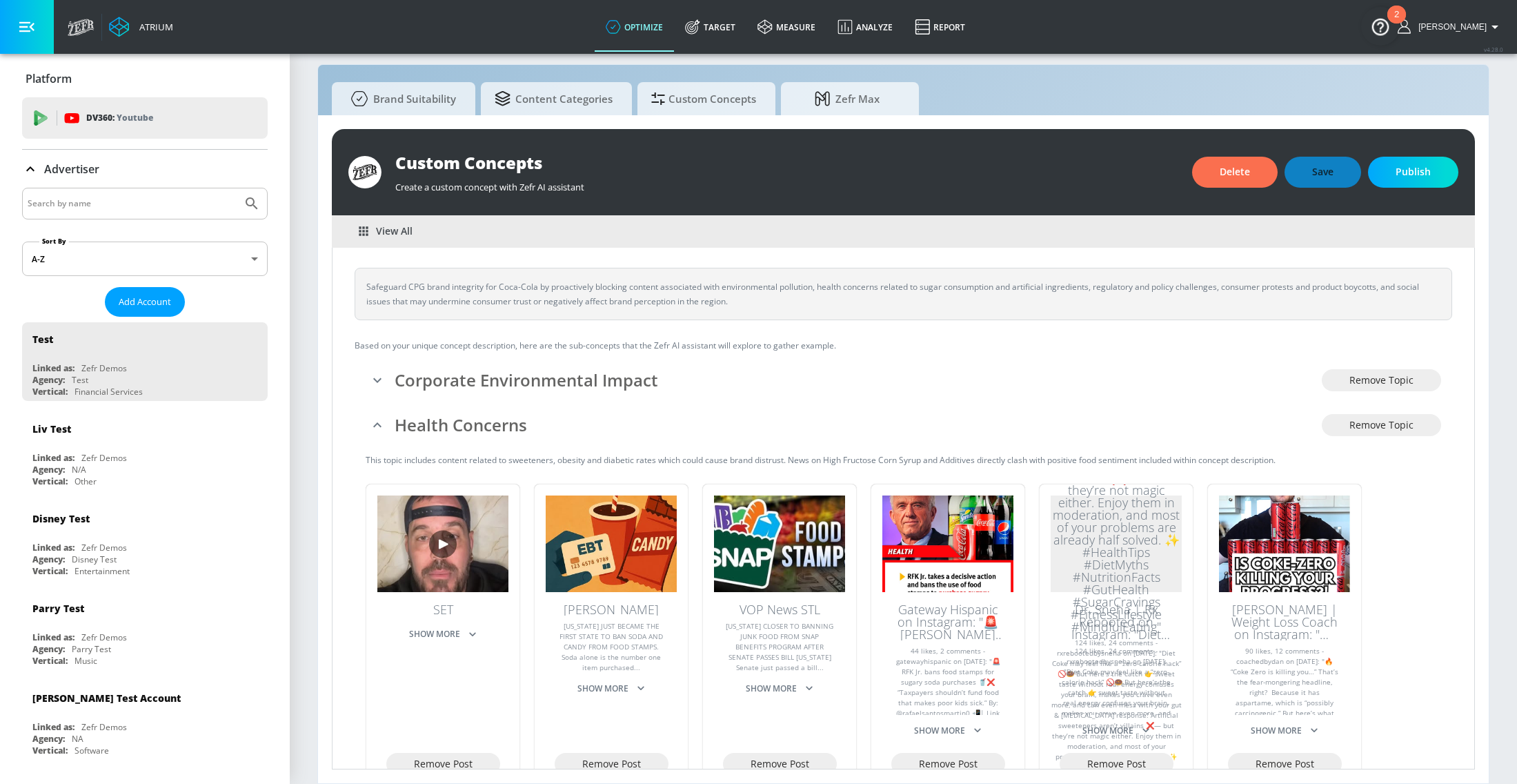
scroll to position [0, 0]
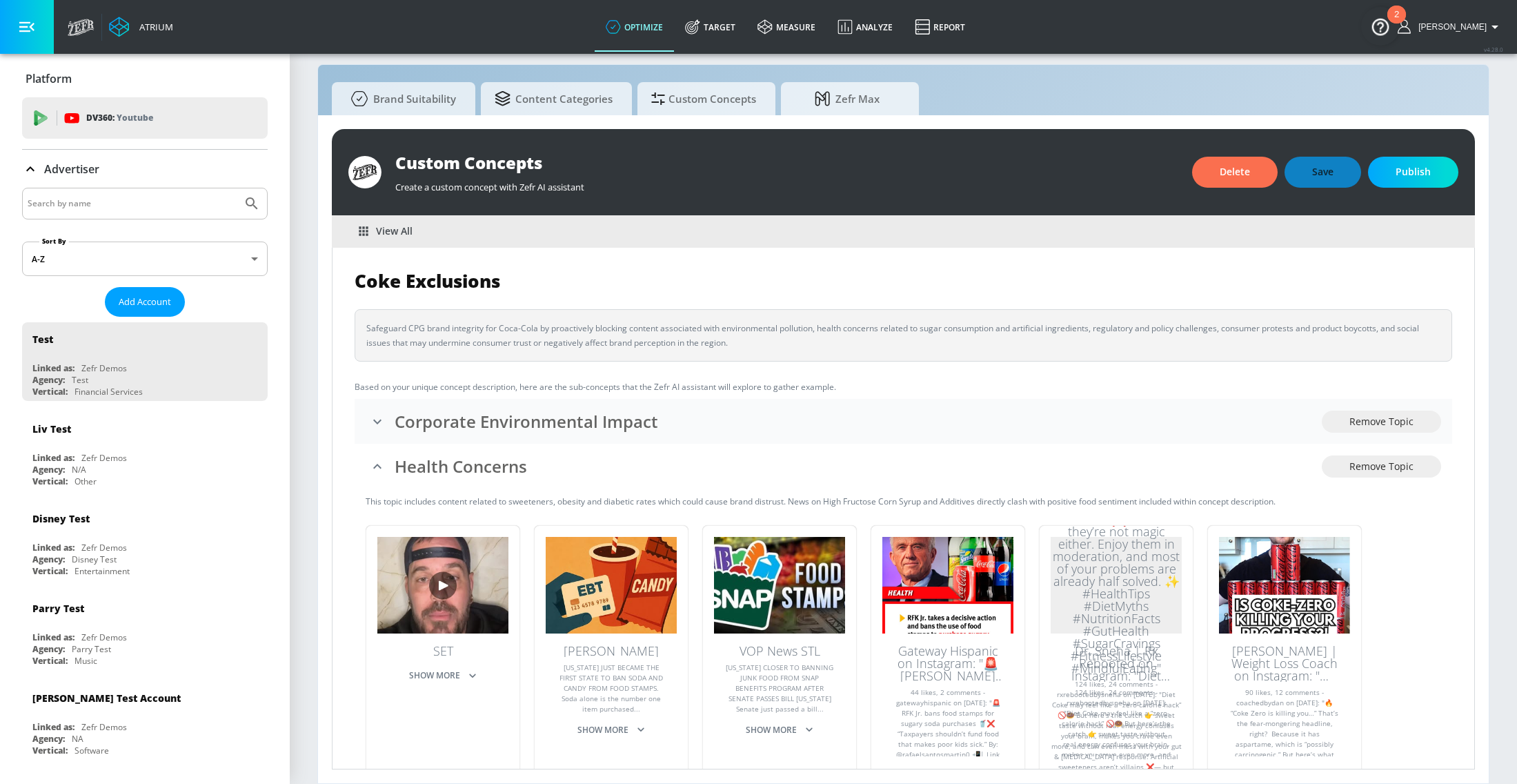
click at [393, 427] on div "Corporate Environmental Impact" at bounding box center [844, 421] width 956 height 28
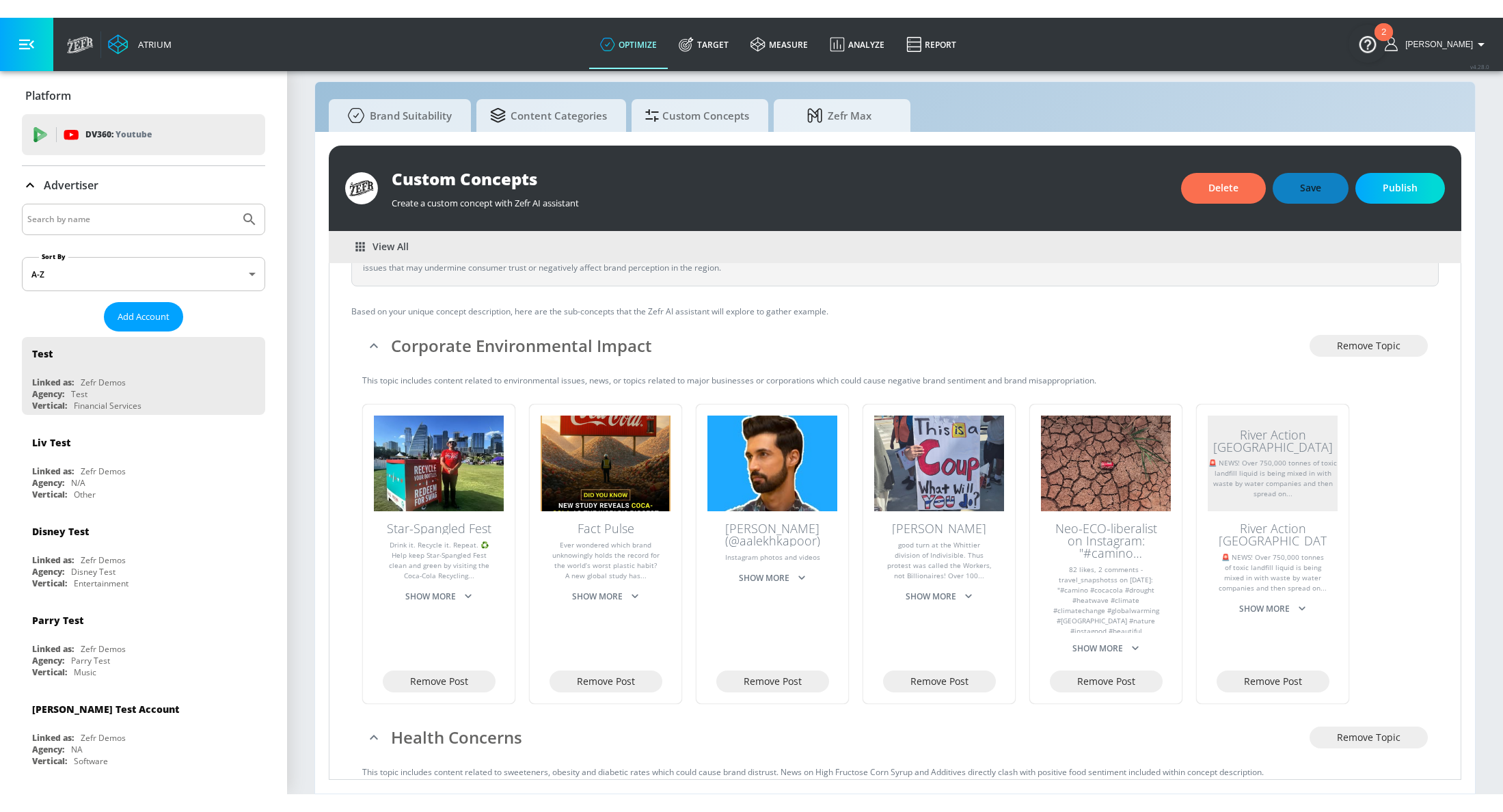
scroll to position [91, 0]
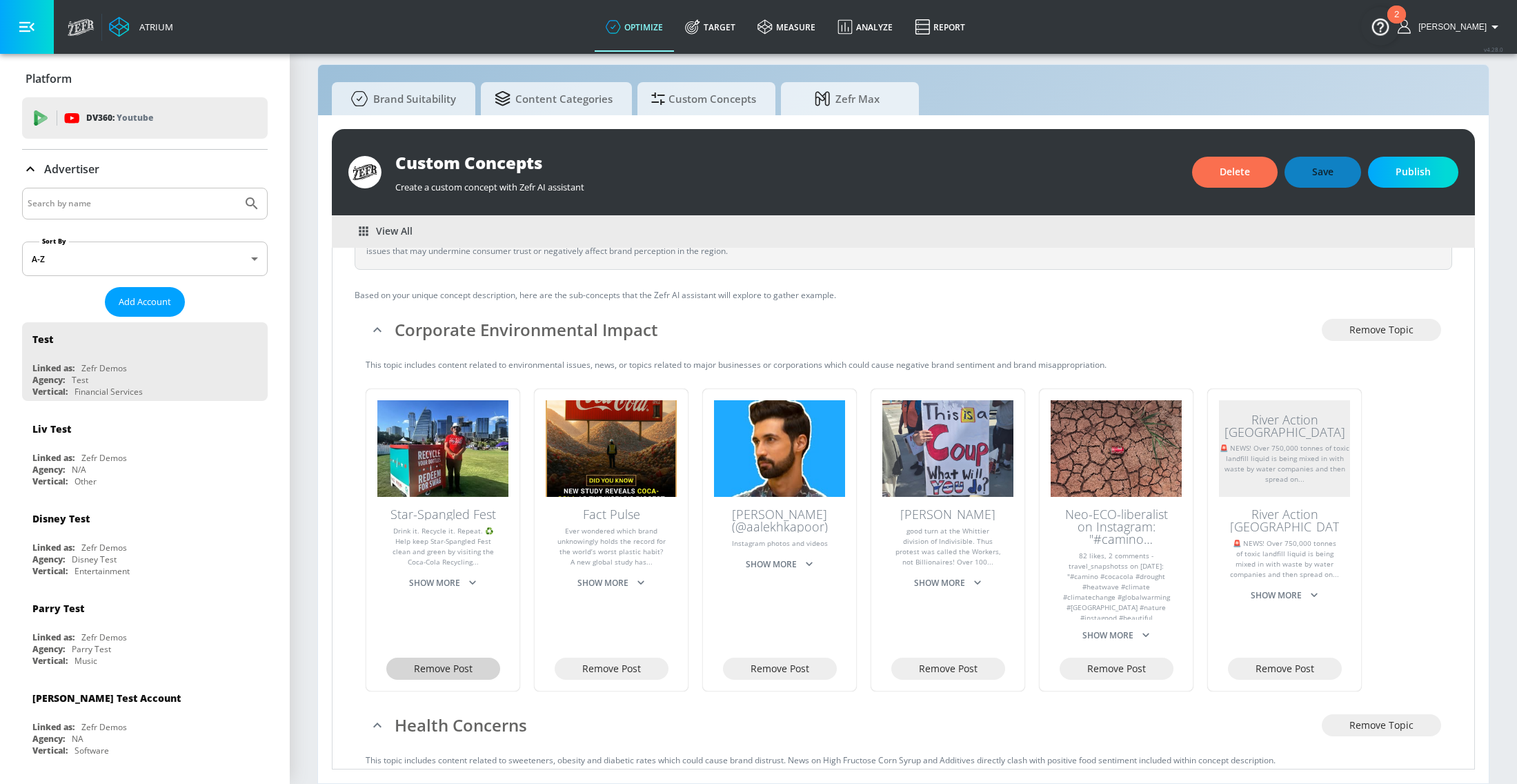
click at [447, 666] on span "Remove Post" at bounding box center [443, 668] width 59 height 17
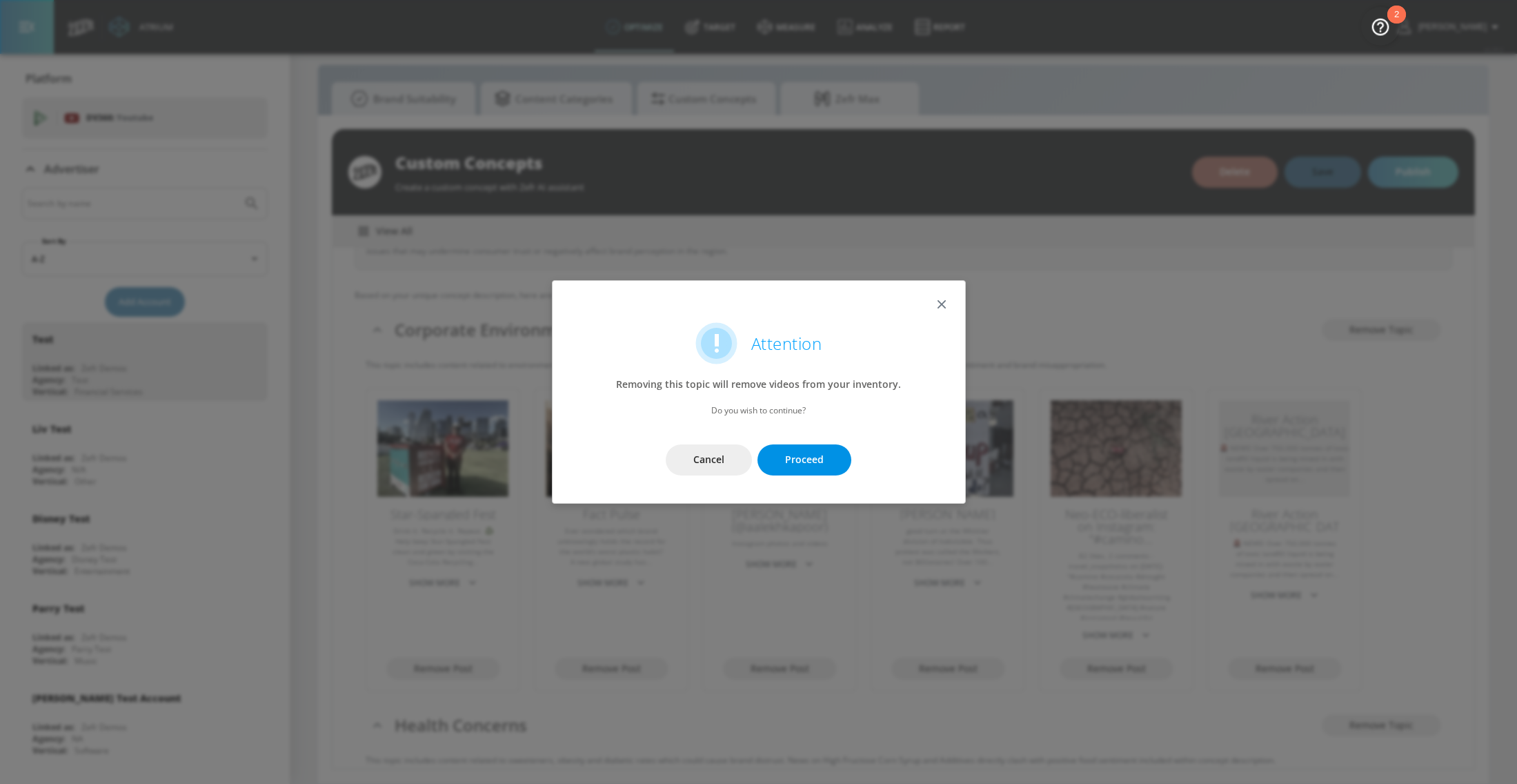
click at [825, 454] on button "Proceed" at bounding box center [804, 459] width 94 height 31
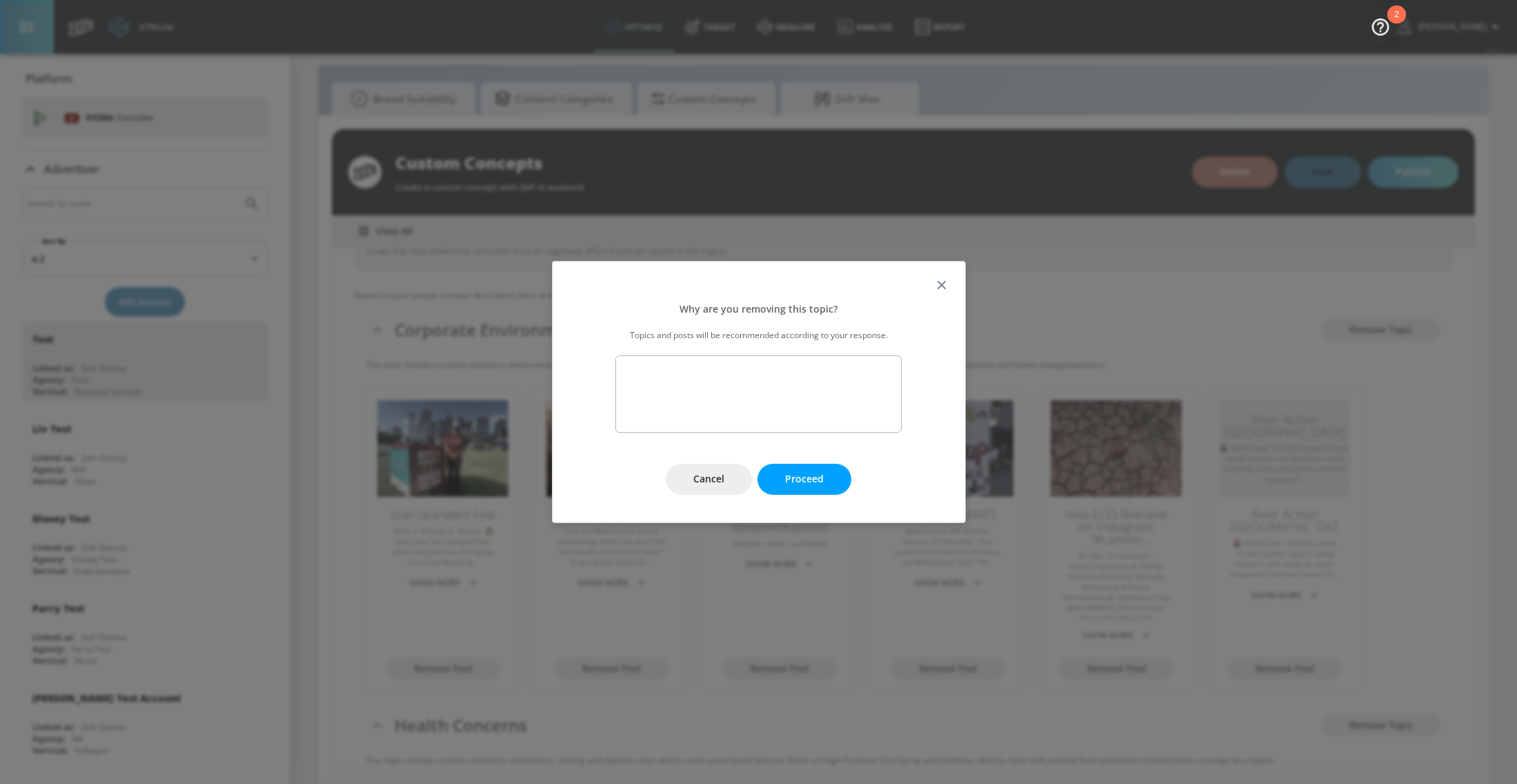
click at [785, 385] on textarea at bounding box center [758, 394] width 286 height 77
type textarea "This is good enviromenttal impact, I want to focus on negative impact only"
click at [794, 464] on button "Proceed" at bounding box center [804, 479] width 94 height 31
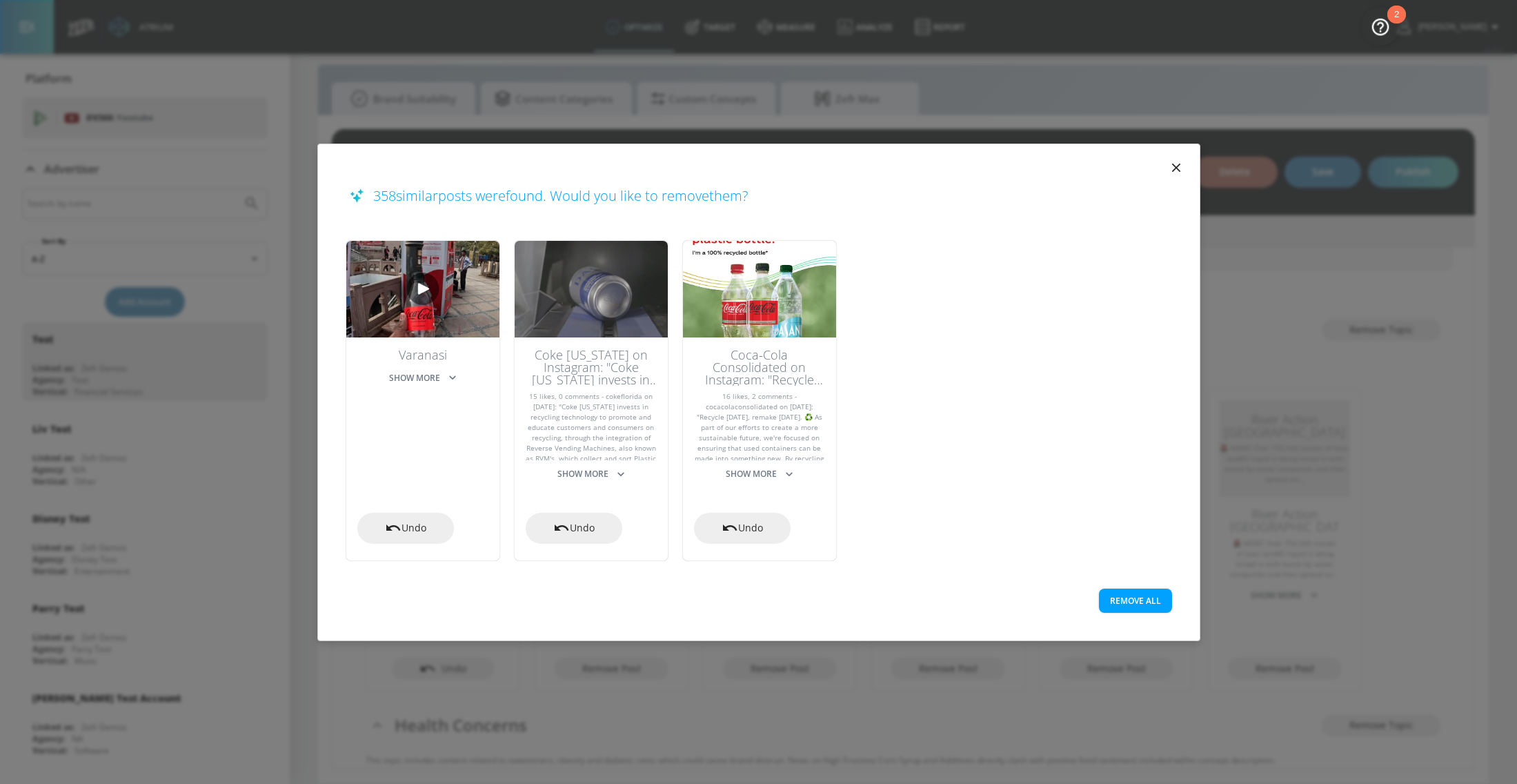
click at [1134, 601] on button "Remove All" at bounding box center [1135, 600] width 73 height 24
